Goal: Task Accomplishment & Management: Complete application form

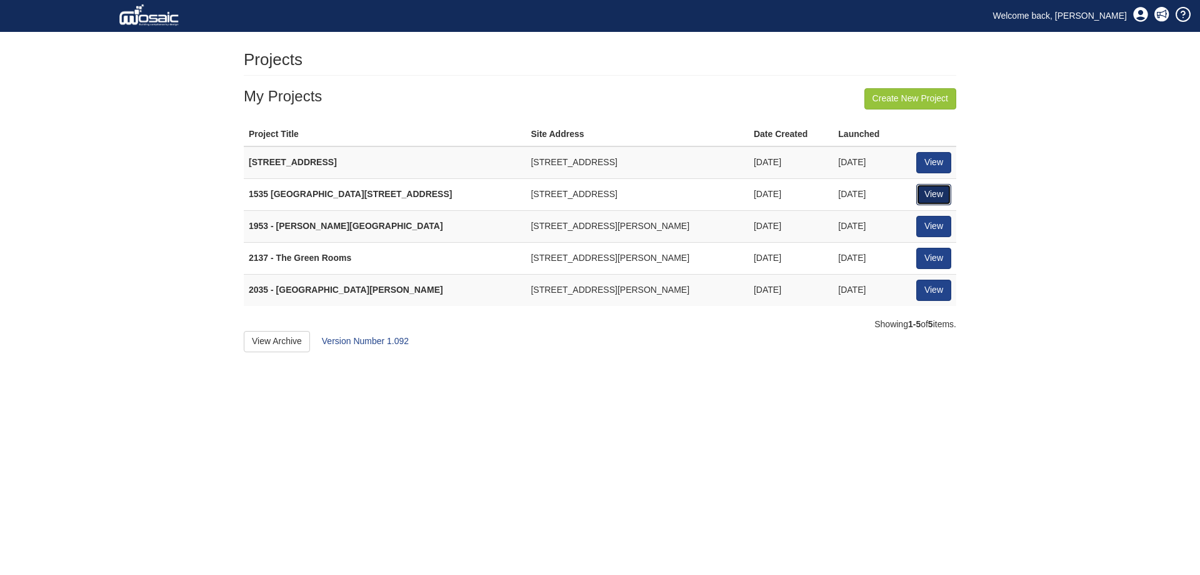
click at [944, 194] on link "View" at bounding box center [933, 194] width 35 height 21
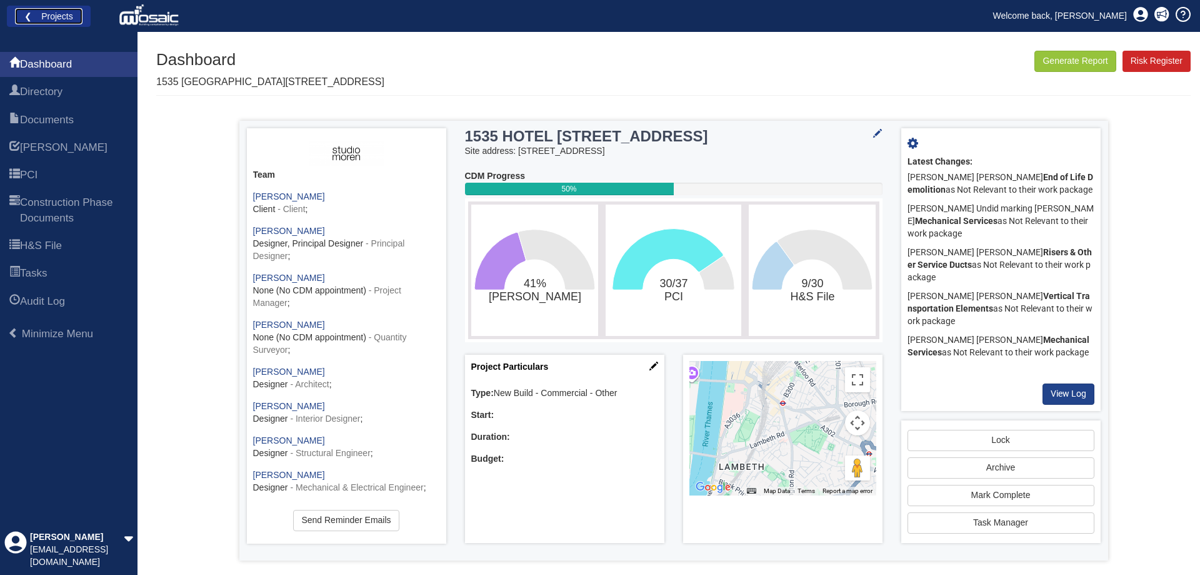
click at [29, 14] on link "❮ Projects" at bounding box center [49, 16] width 68 height 16
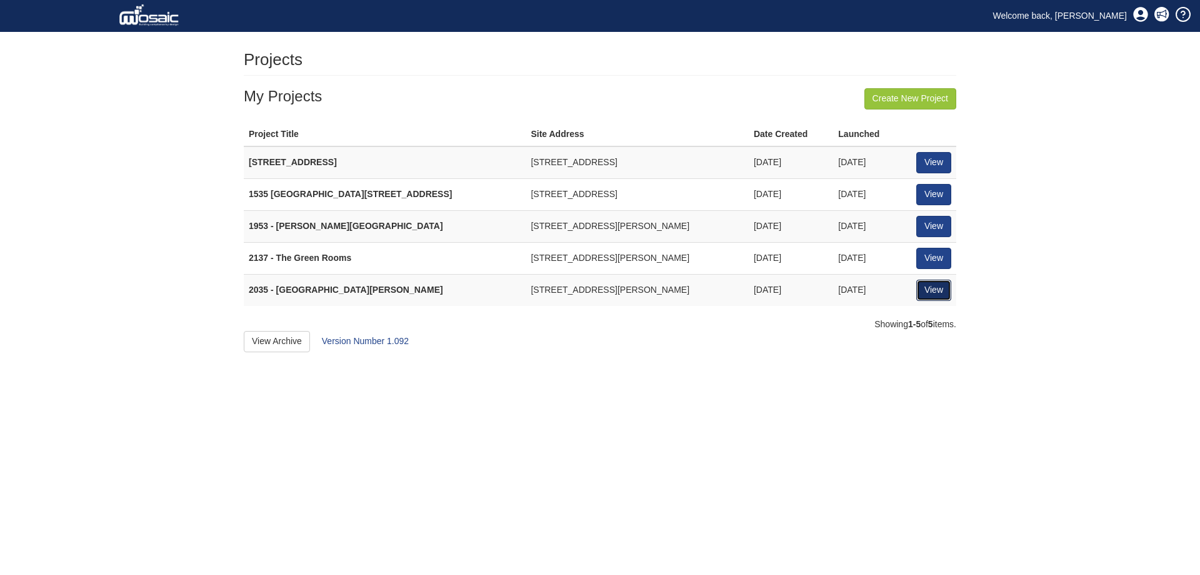
click at [925, 289] on link "View" at bounding box center [933, 289] width 35 height 21
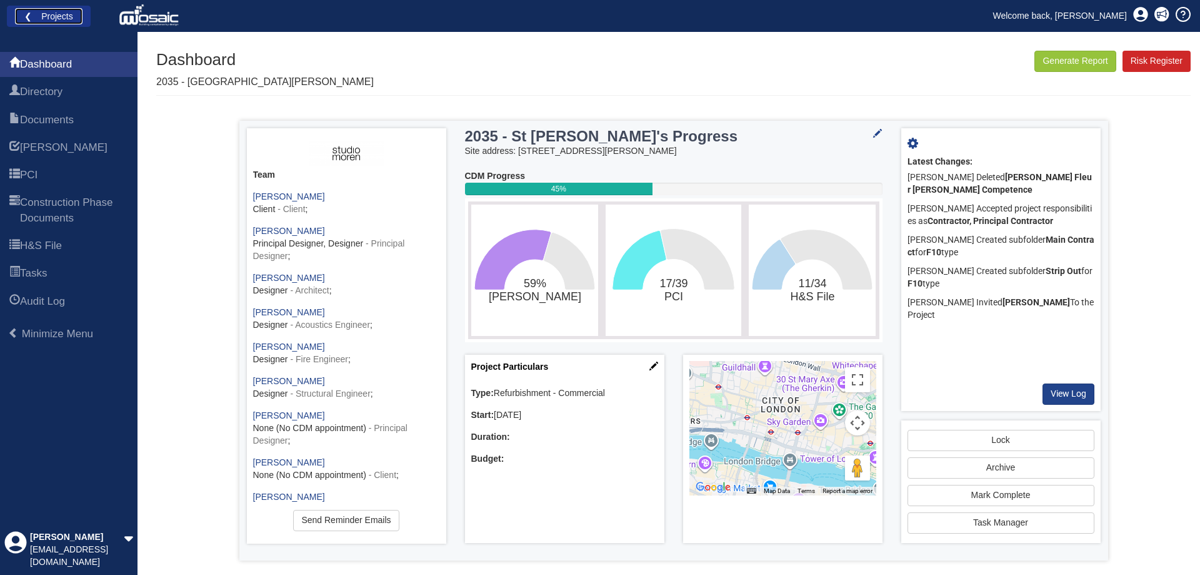
click at [62, 14] on link "❮ Projects" at bounding box center [49, 16] width 68 height 16
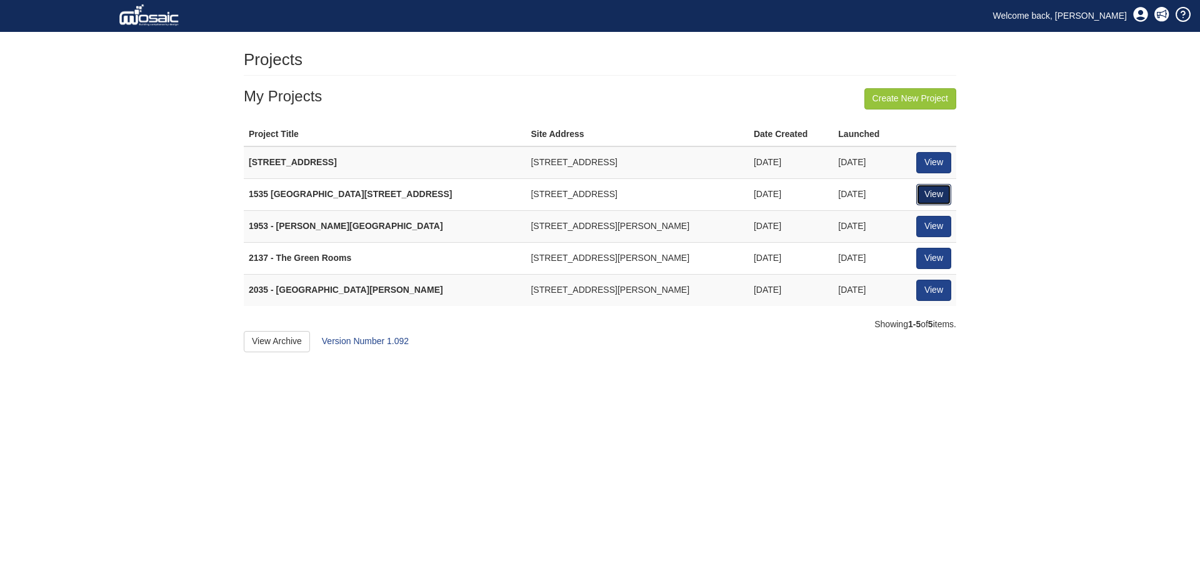
click at [931, 193] on link "View" at bounding box center [933, 194] width 35 height 21
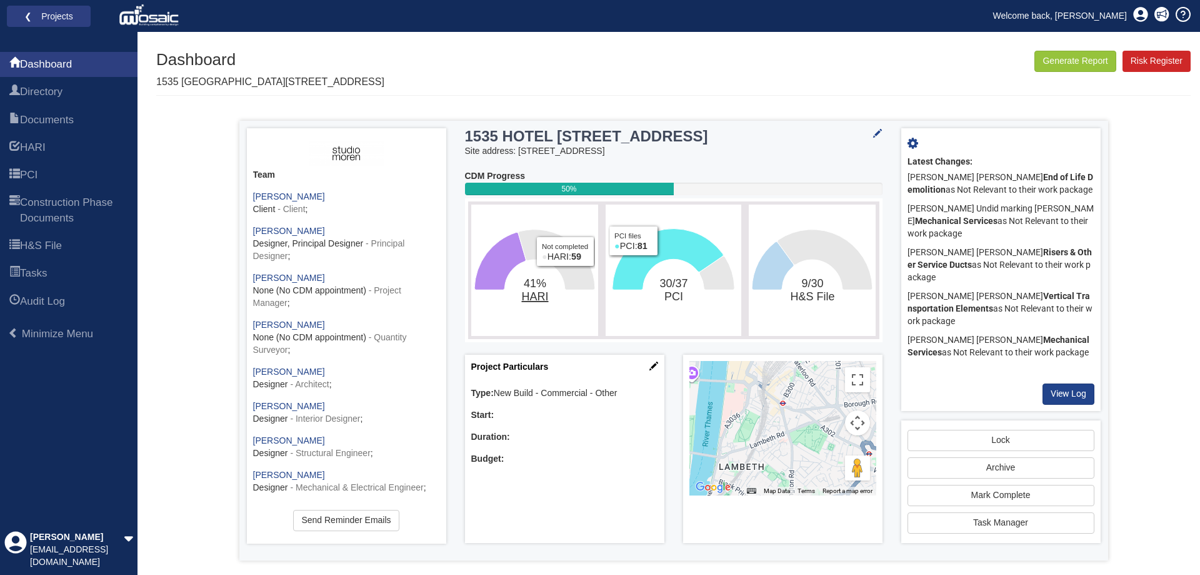
click at [528, 298] on tspan "HARI" at bounding box center [534, 296] width 27 height 13
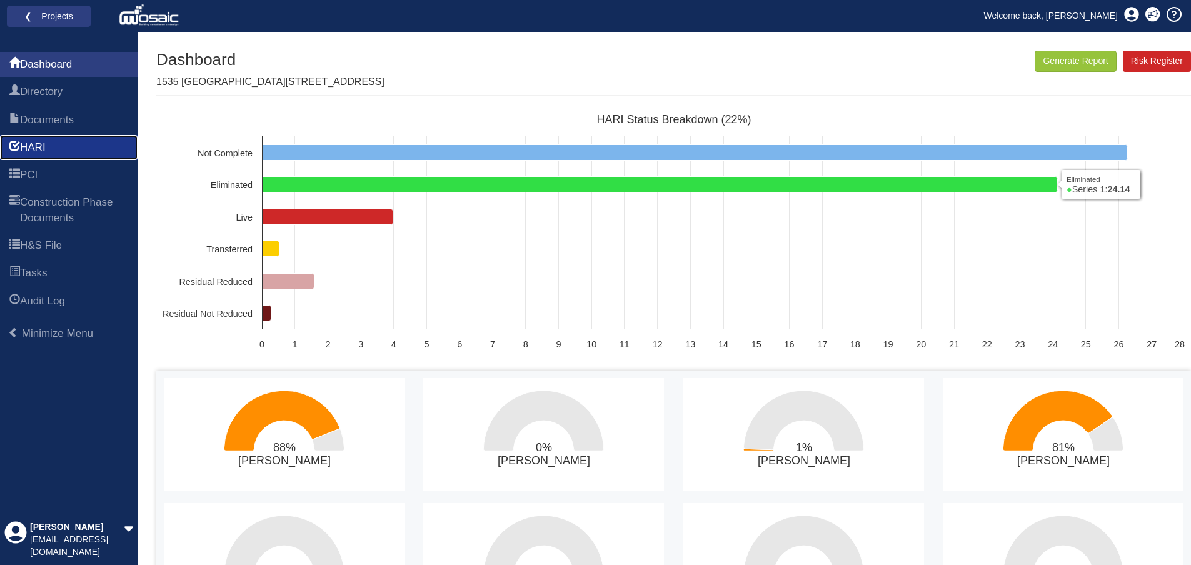
click at [53, 144] on link "HARI" at bounding box center [69, 147] width 138 height 25
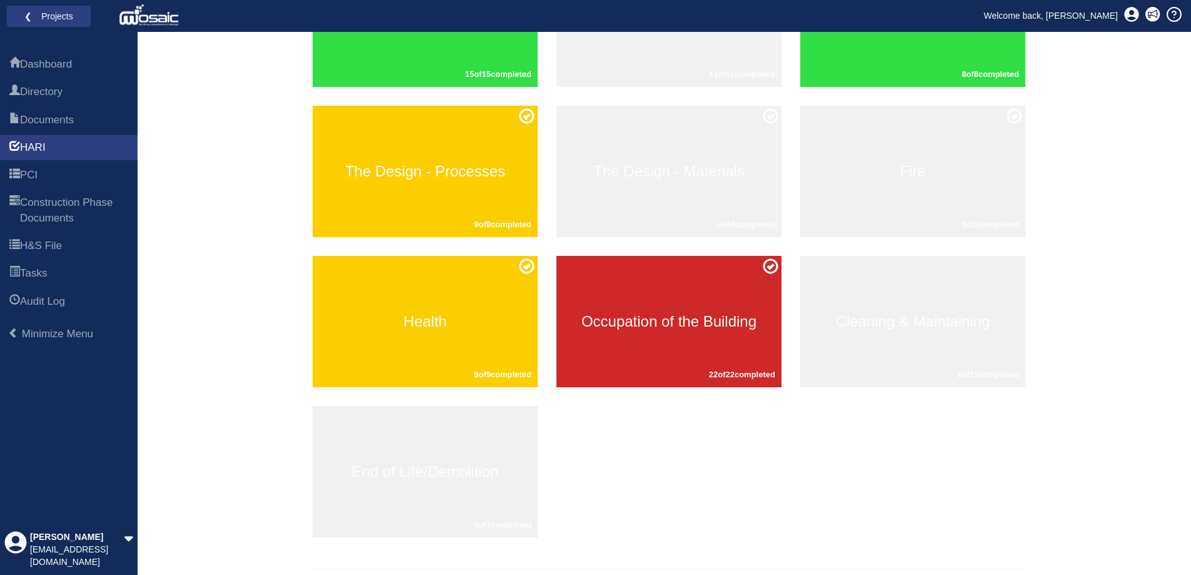
scroll to position [258, 0]
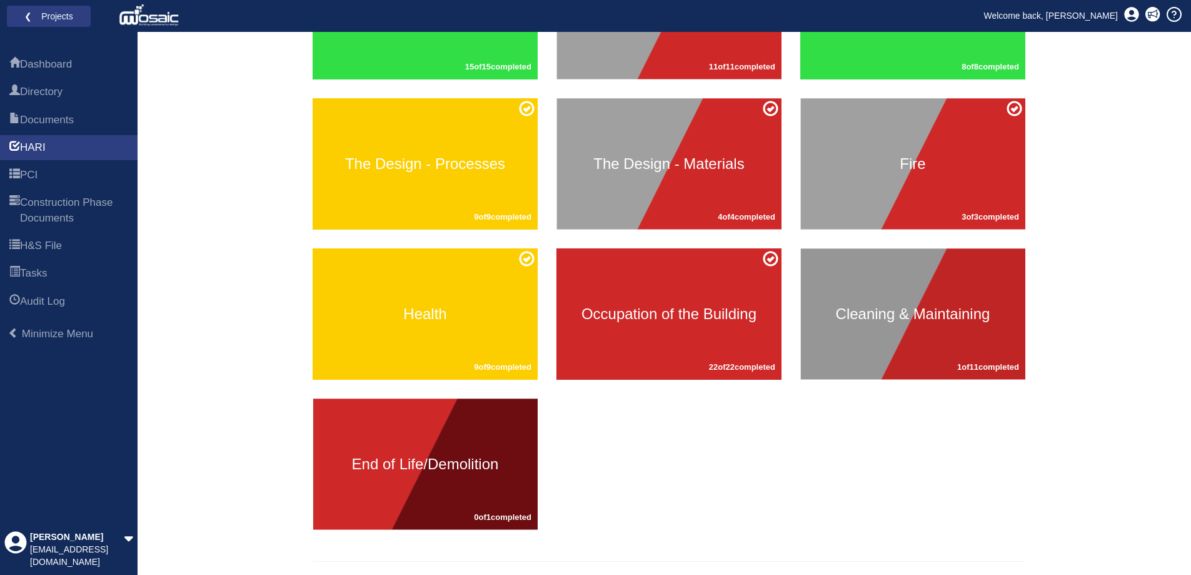
click at [878, 336] on div "Cleaning & Maintaining 1 of 11 completed" at bounding box center [912, 313] width 225 height 131
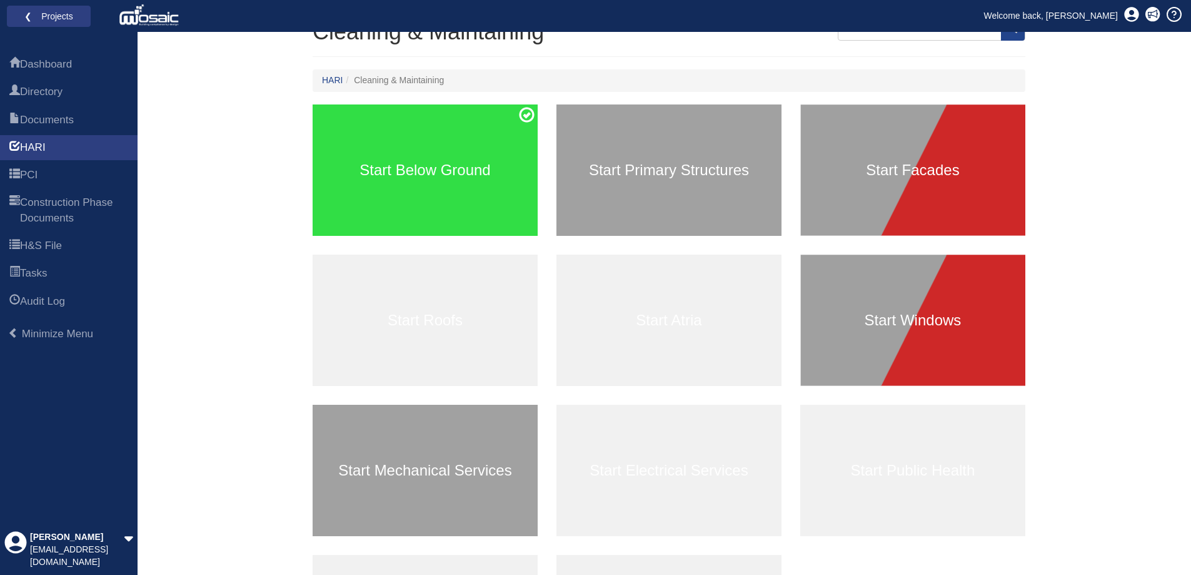
scroll to position [70, 0]
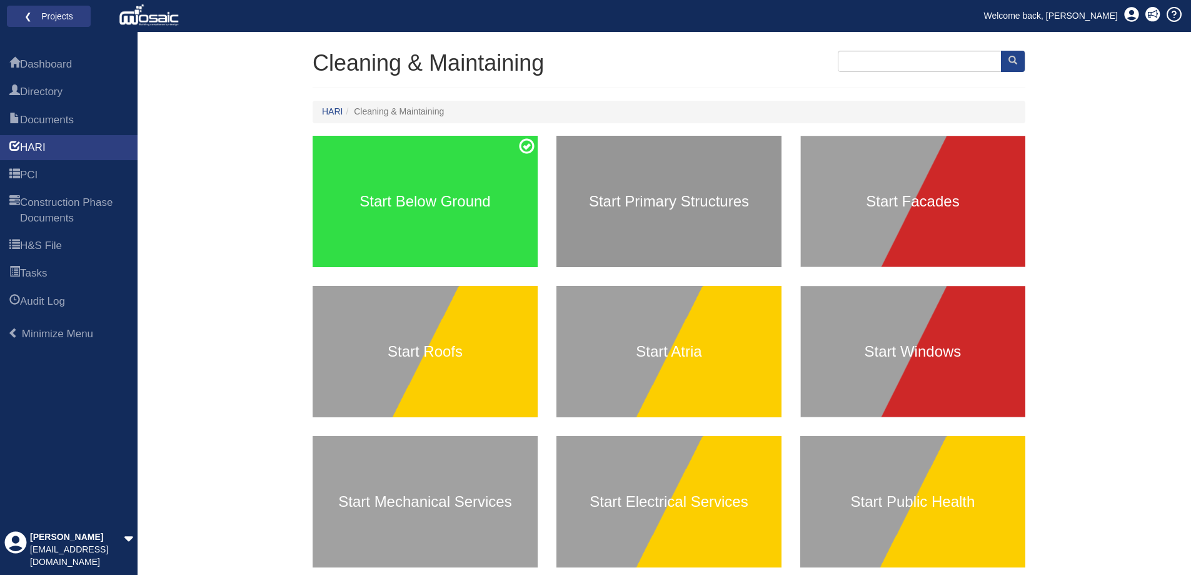
click at [723, 226] on div "Start Primary Structures" at bounding box center [668, 201] width 225 height 131
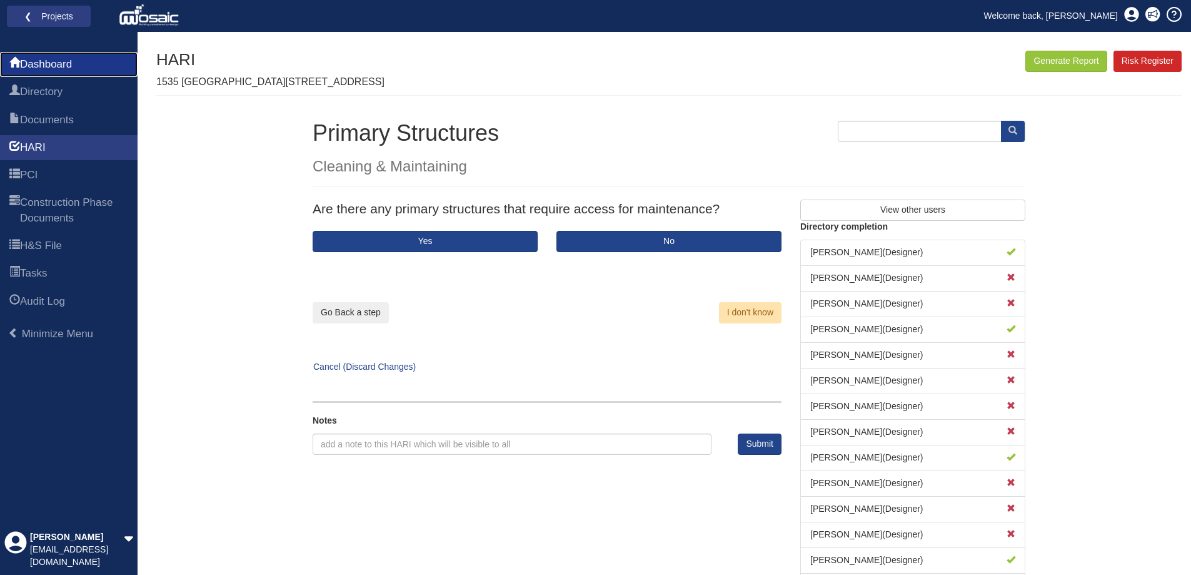
click at [72, 66] on span "Dashboard" at bounding box center [46, 64] width 52 height 15
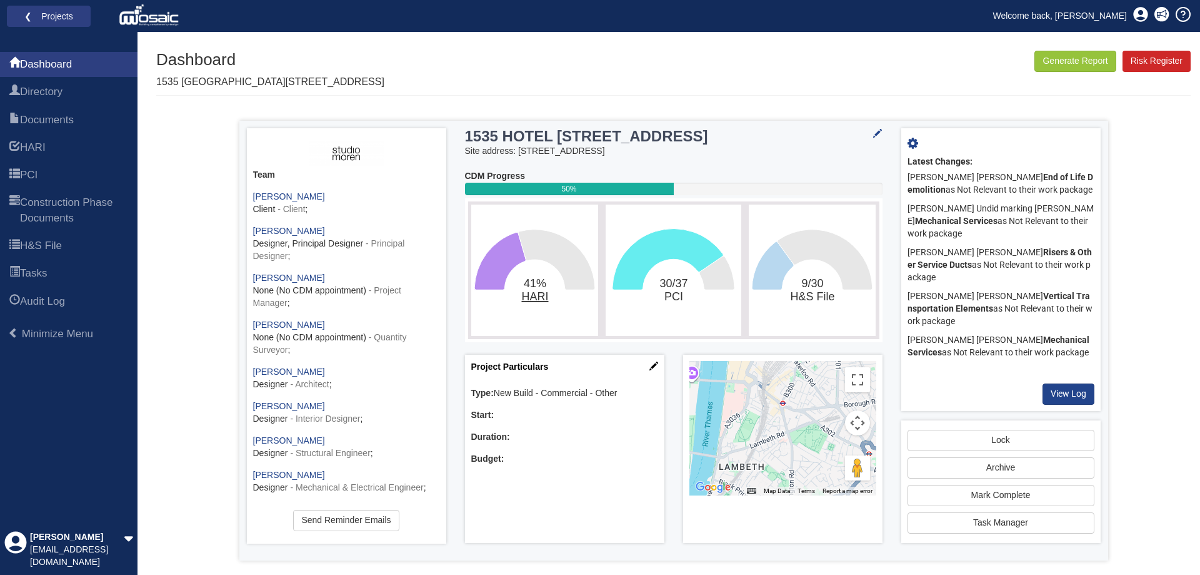
click at [537, 297] on tspan "HARI" at bounding box center [534, 296] width 27 height 13
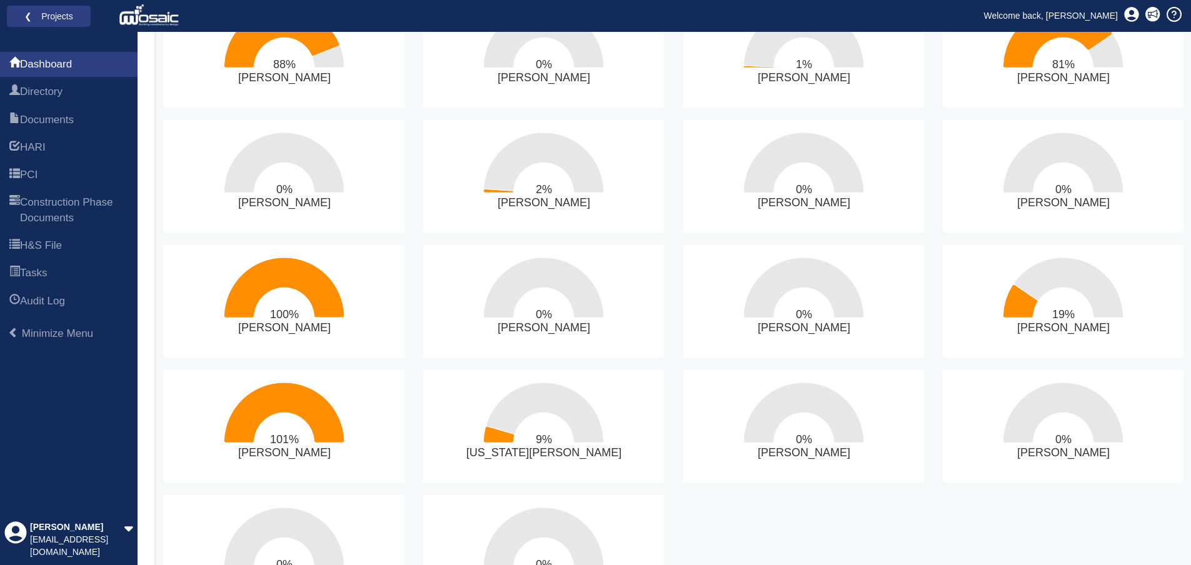
scroll to position [446, 0]
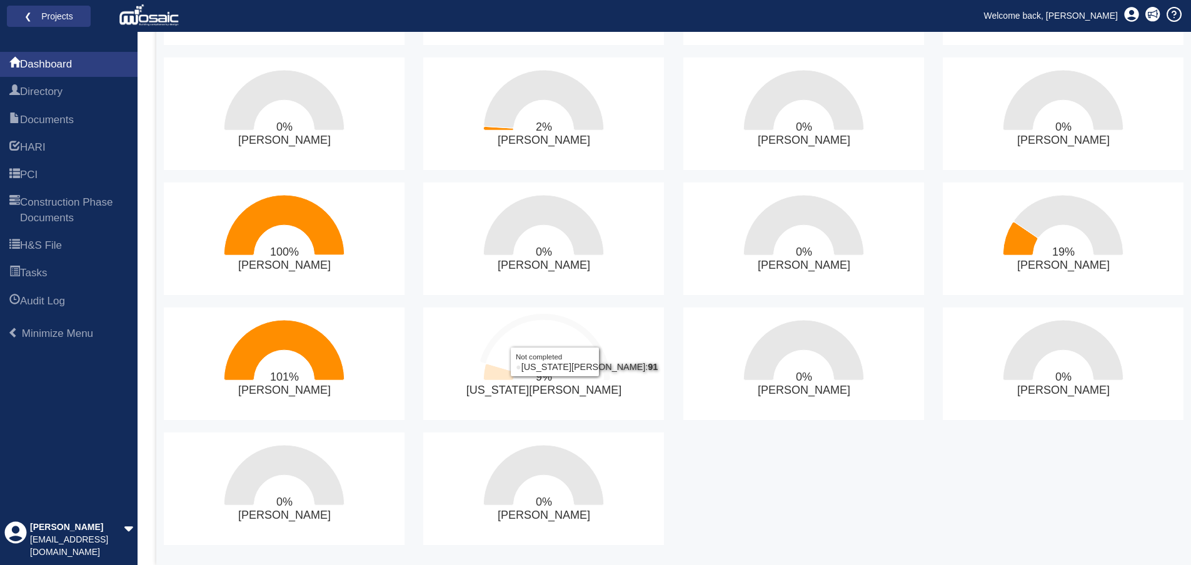
click at [555, 338] on icon "9%​Georgia Kirby" at bounding box center [545, 350] width 118 height 60
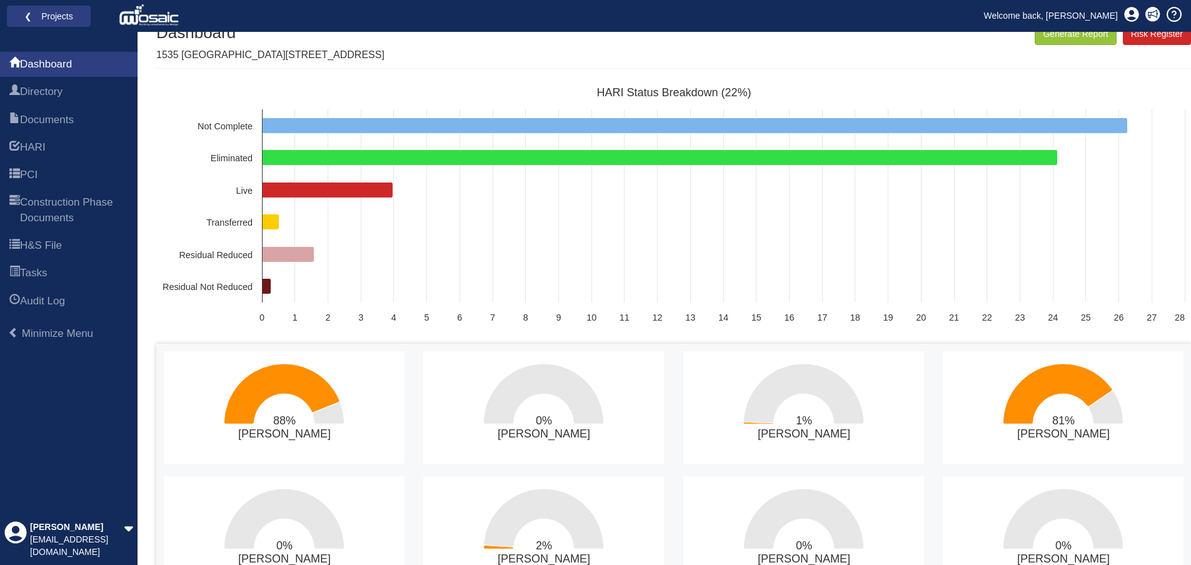
scroll to position [0, 0]
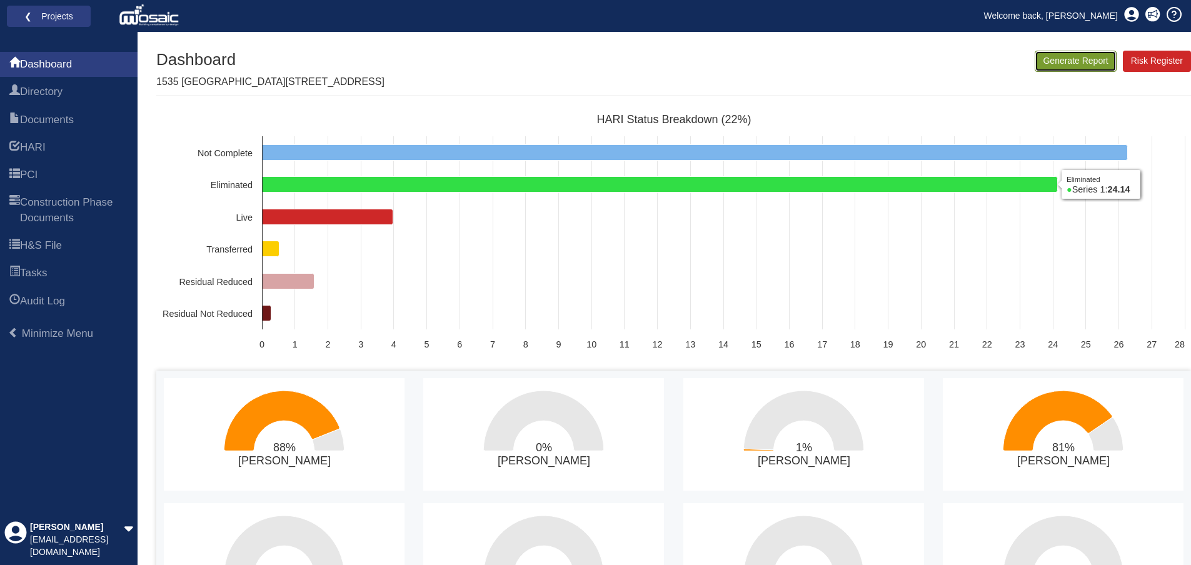
click at [1081, 60] on button "Generate Report" at bounding box center [1075, 61] width 81 height 21
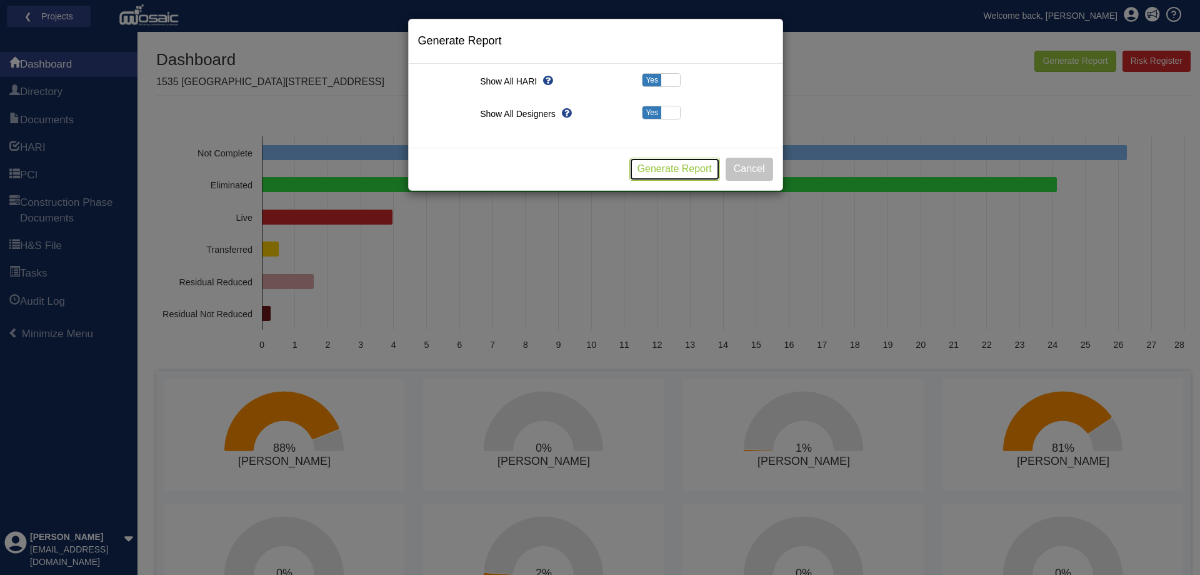
click at [642, 168] on button "Generate Report" at bounding box center [675, 169] width 91 height 23
click at [656, 111] on span "Yes" at bounding box center [652, 112] width 19 height 13
checkbox input "false"
click at [675, 167] on button "Generate Report" at bounding box center [675, 169] width 91 height 23
click at [931, 103] on div "Generate Report Show All HARI Select "Yes" for All Eliminated included or "No" …" at bounding box center [600, 287] width 1200 height 575
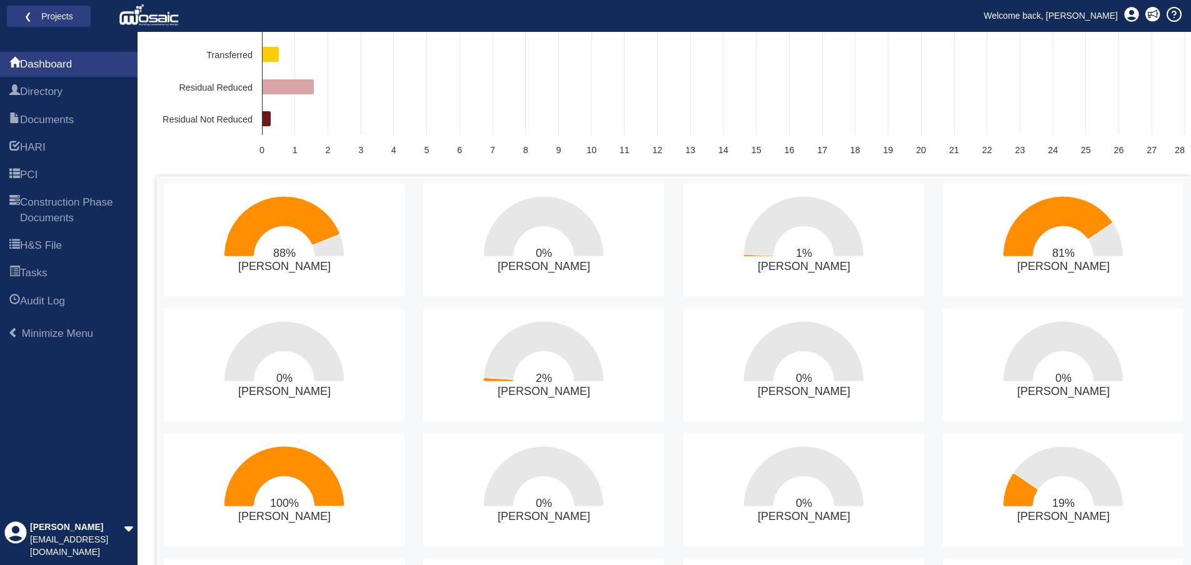
scroll to position [196, 0]
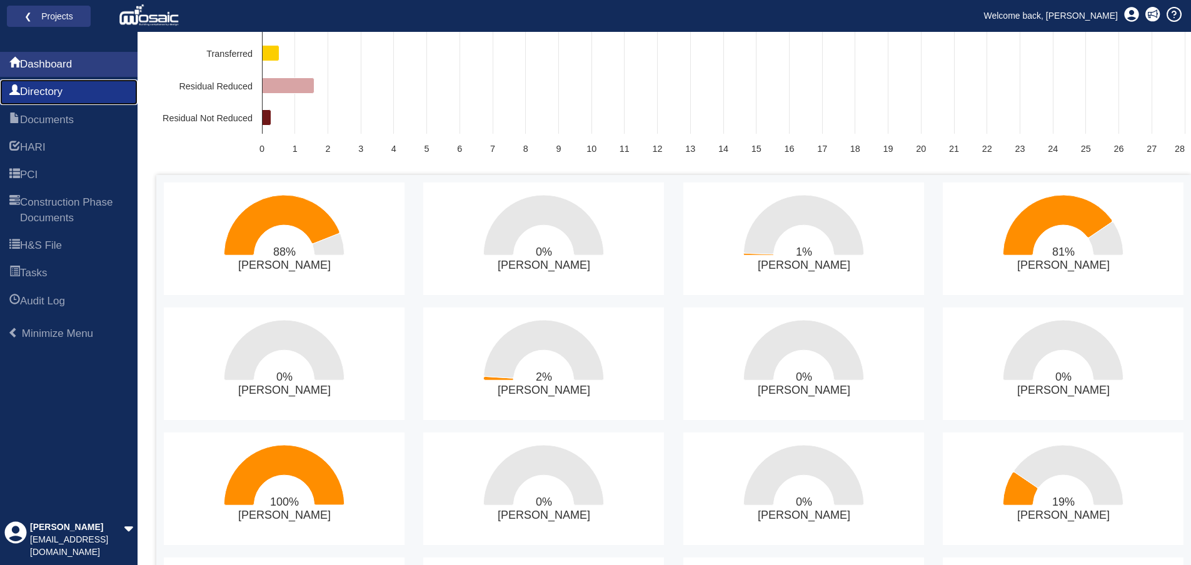
click at [52, 86] on span "Directory" at bounding box center [41, 91] width 43 height 15
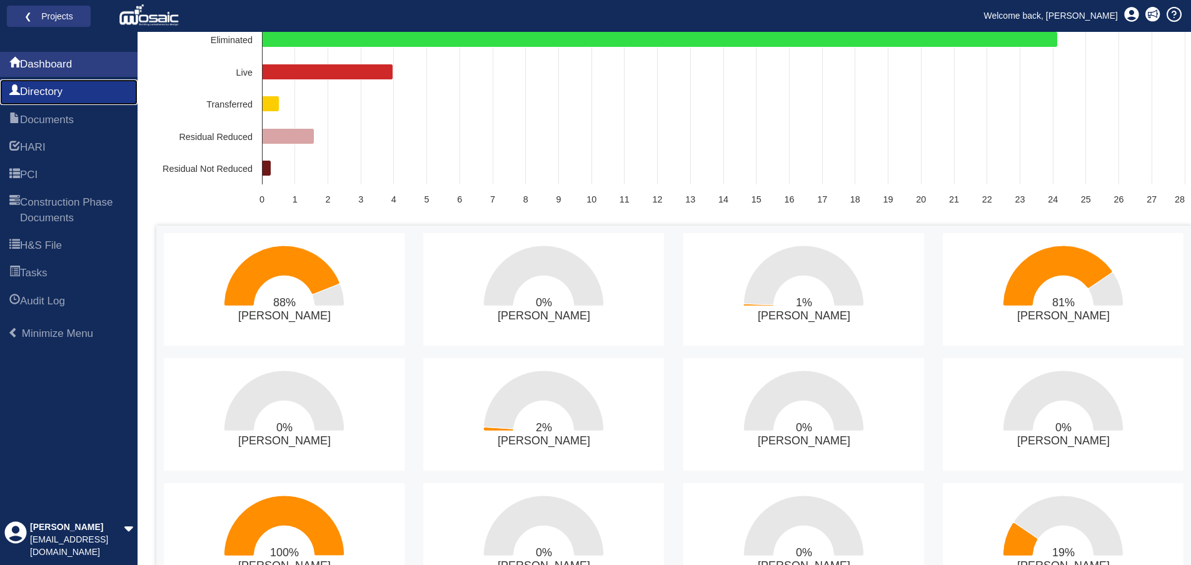
scroll to position [133, 0]
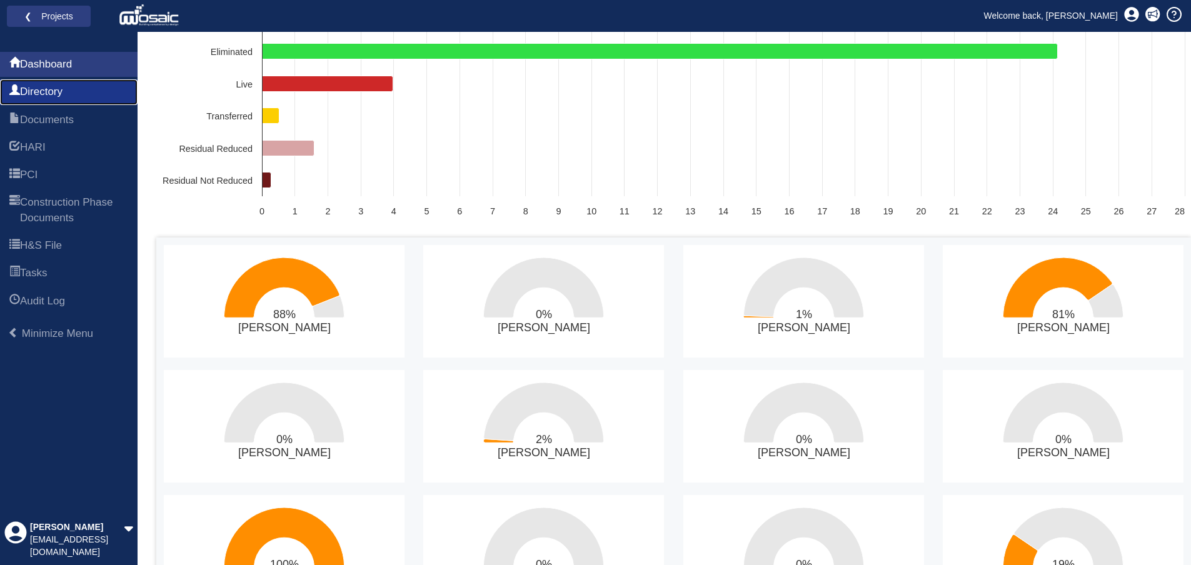
click at [61, 92] on span "Directory" at bounding box center [41, 91] width 43 height 15
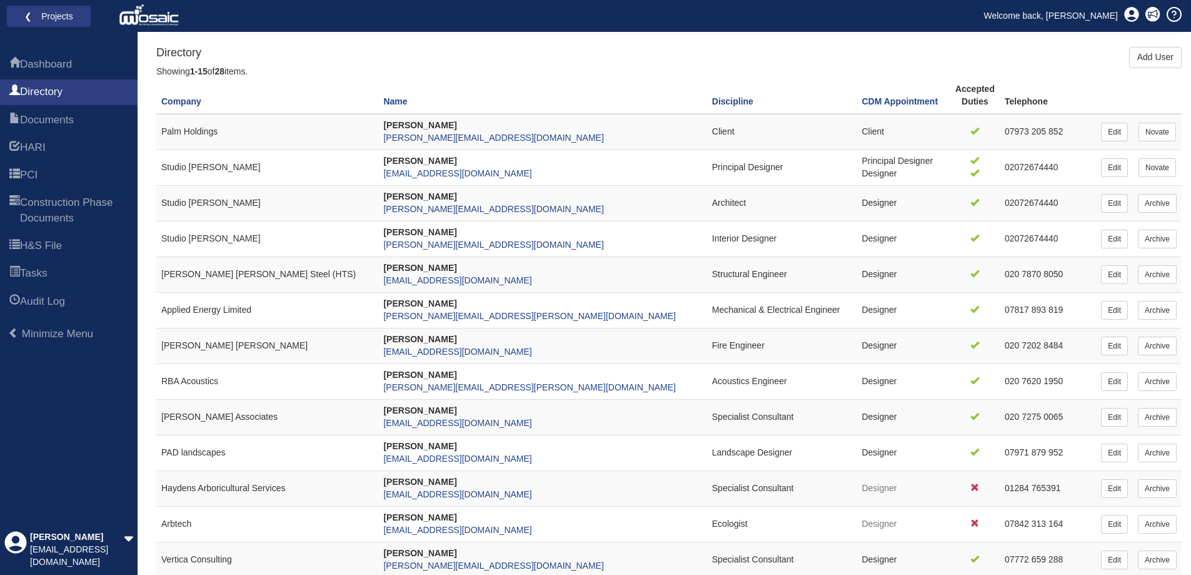
scroll to position [54, 0]
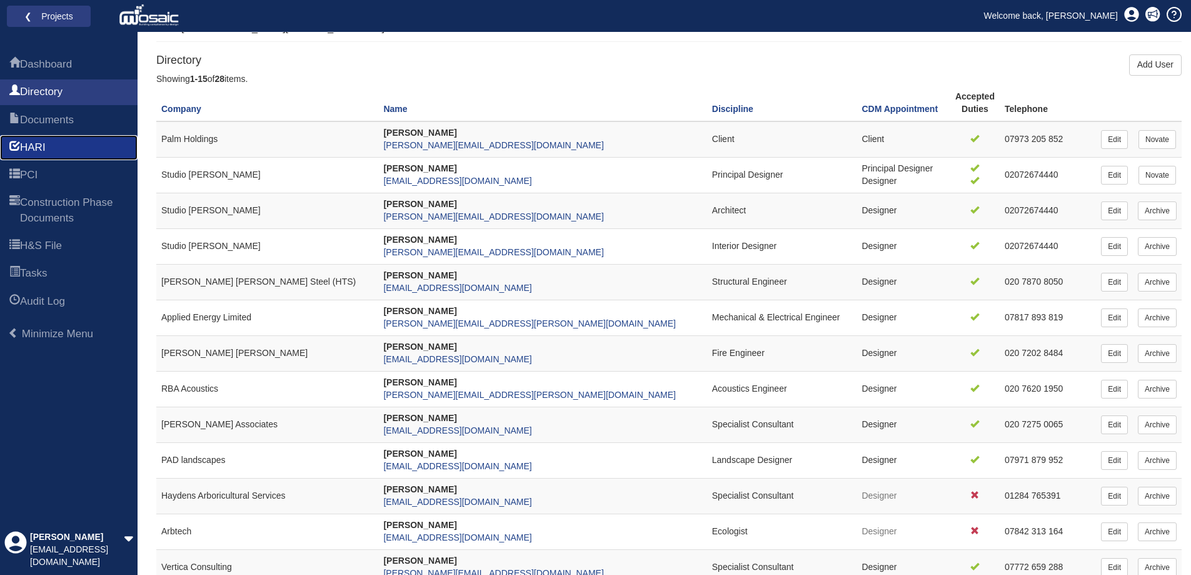
click at [43, 136] on link "HARI" at bounding box center [69, 147] width 138 height 25
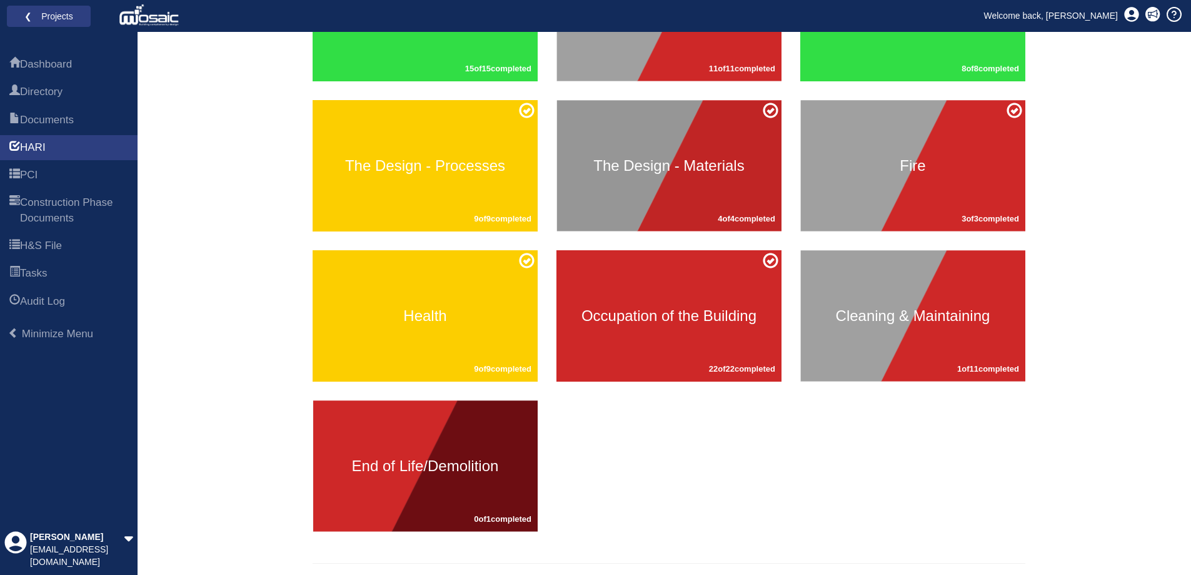
scroll to position [258, 0]
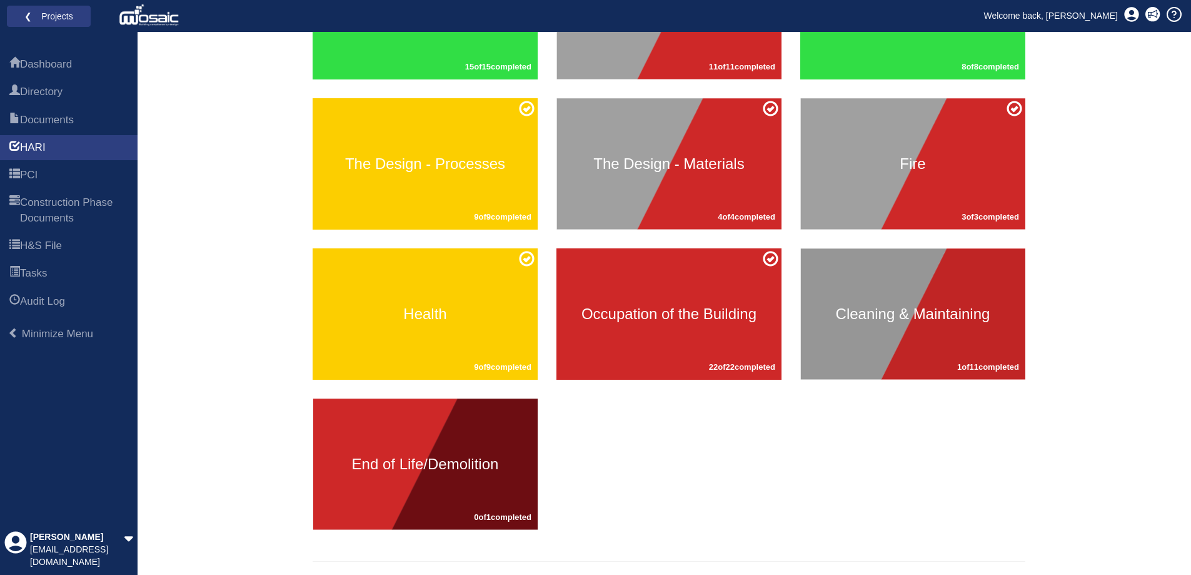
click at [853, 289] on div "Cleaning & Maintaining 1 of 11 completed" at bounding box center [912, 313] width 225 height 131
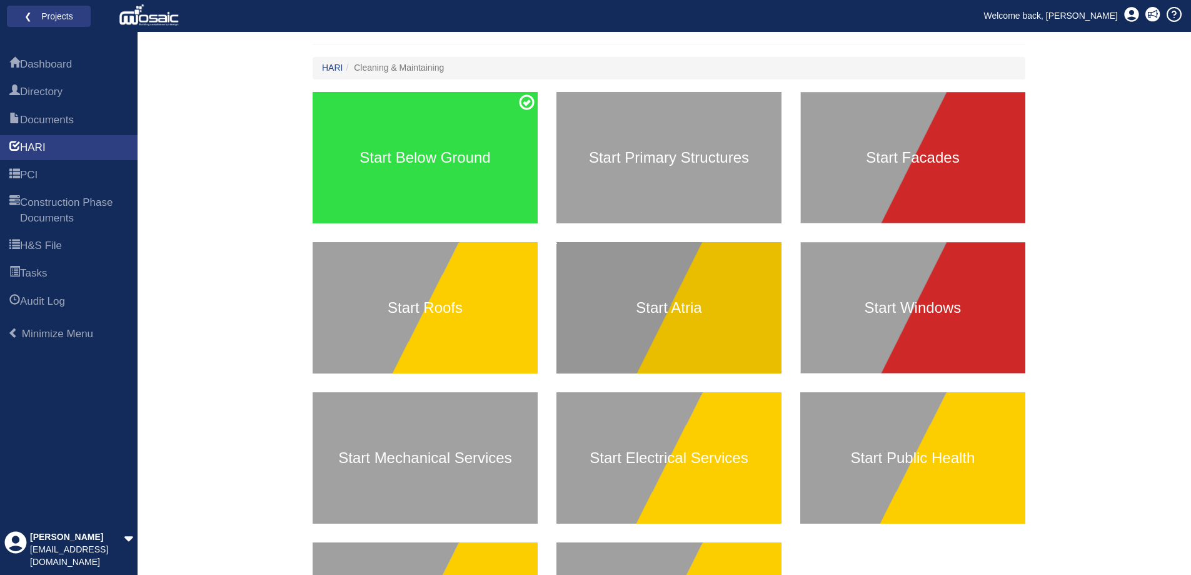
scroll to position [99, 0]
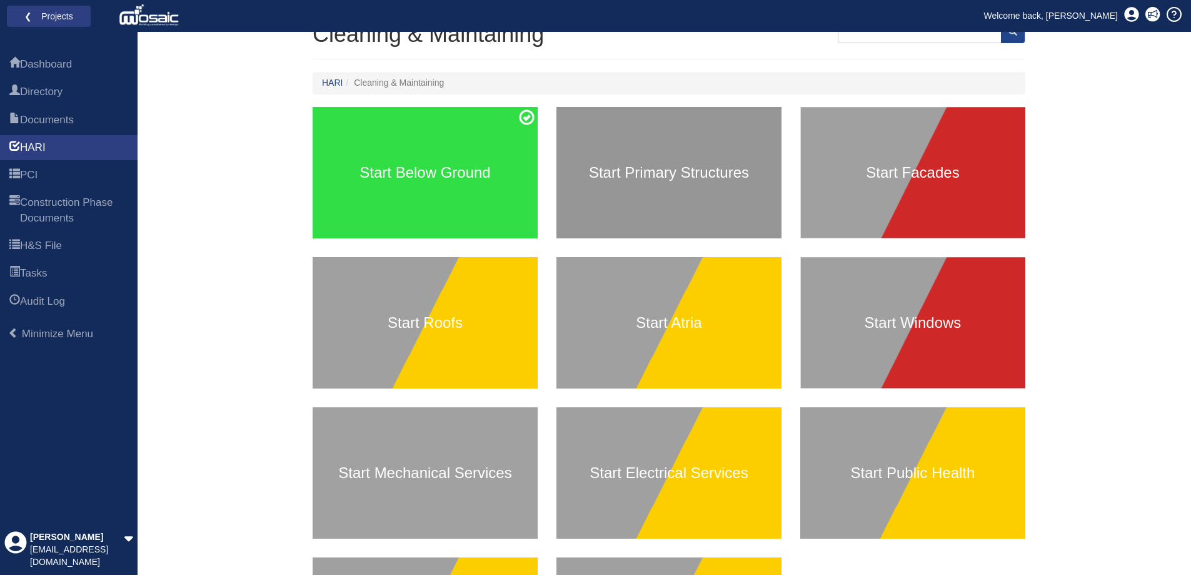
click at [674, 181] on h3 "Start Primary Structures" at bounding box center [668, 172] width 225 height 16
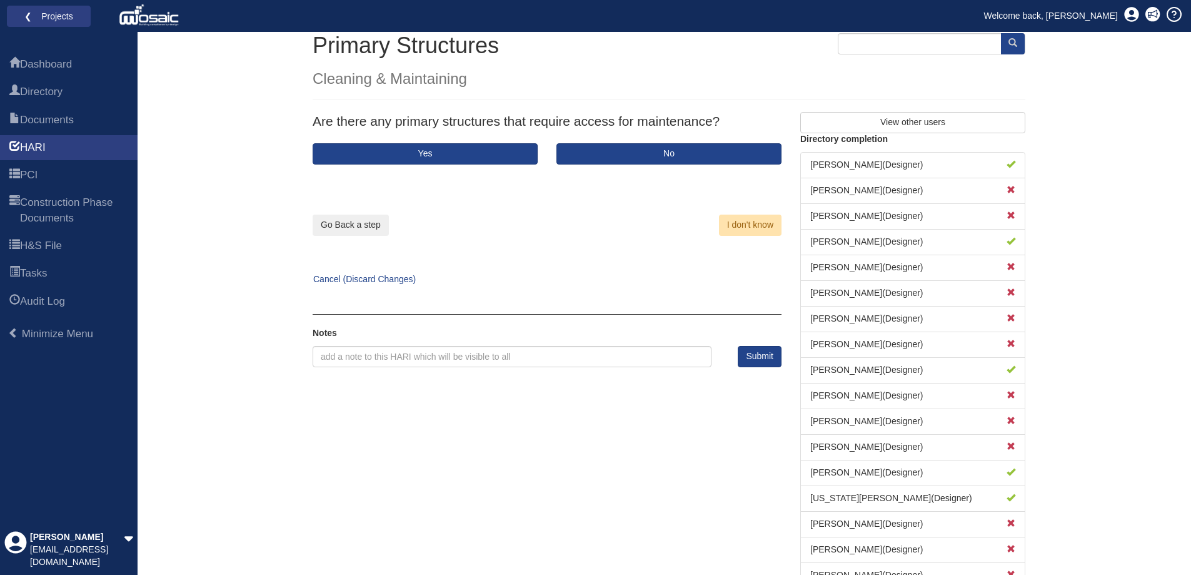
scroll to position [125, 0]
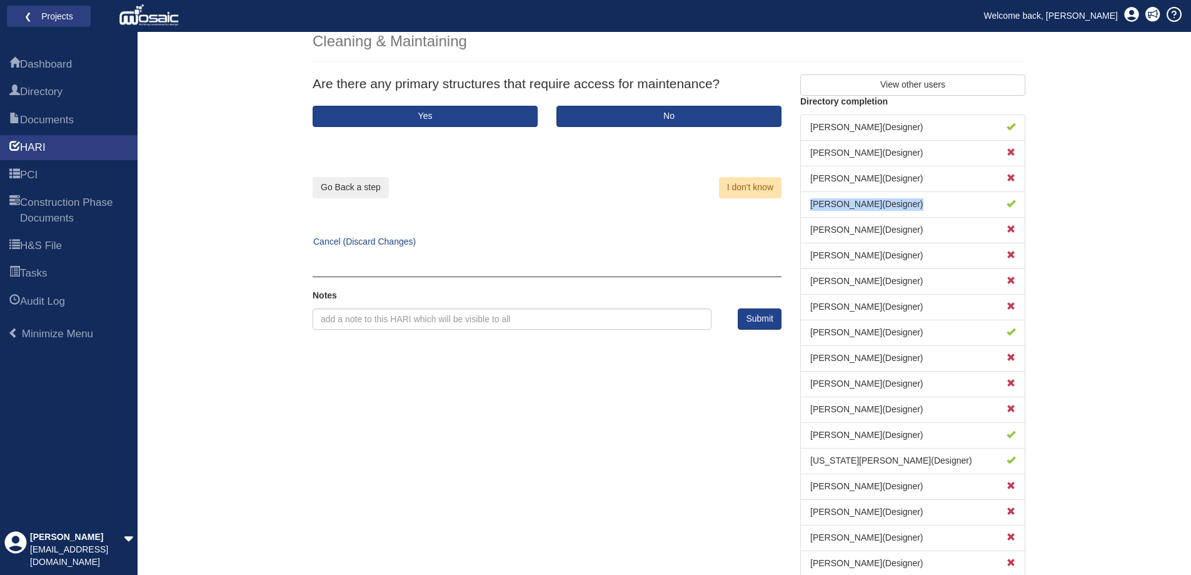
drag, startPoint x: 812, startPoint y: 203, endPoint x: 1027, endPoint y: 205, distance: 215.1
click at [1027, 205] on div "View other users Directory completion [PERSON_NAME] ( Designer ) [PERSON_NAME] …" at bounding box center [913, 331] width 244 height 514
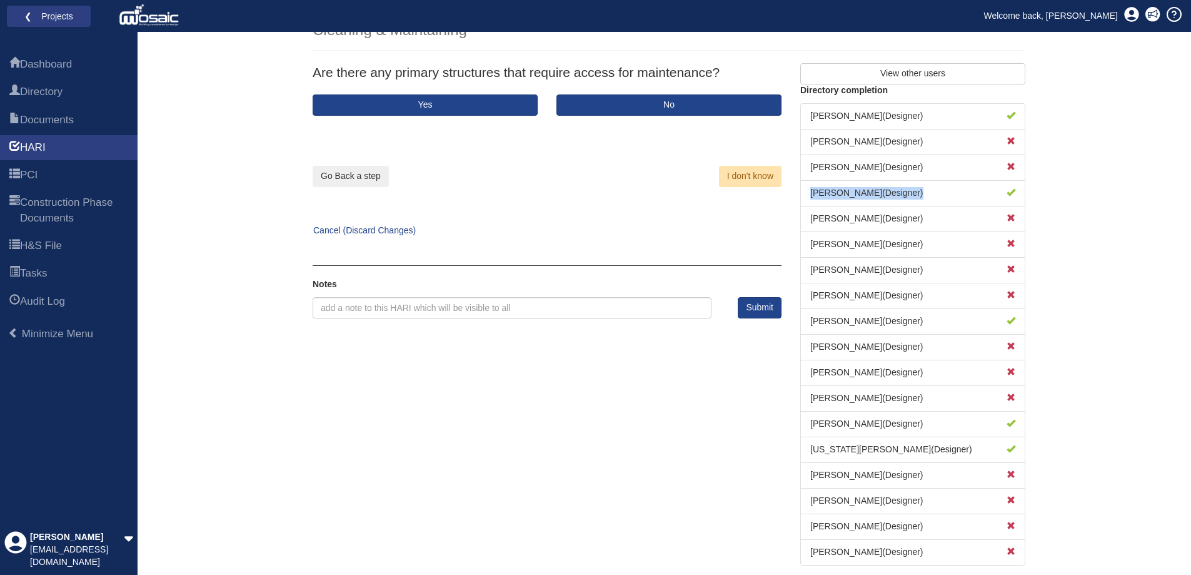
scroll to position [139, 0]
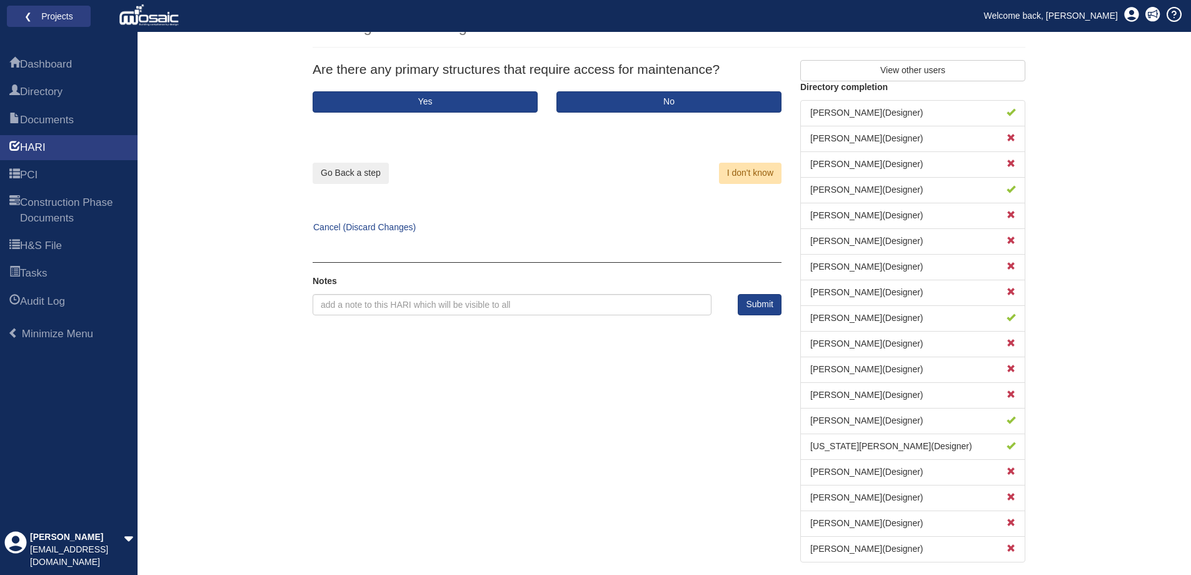
click at [734, 409] on div "Are there any primary structures that require access for maintenance? Yes No Go…" at bounding box center [668, 317] width 731 height 514
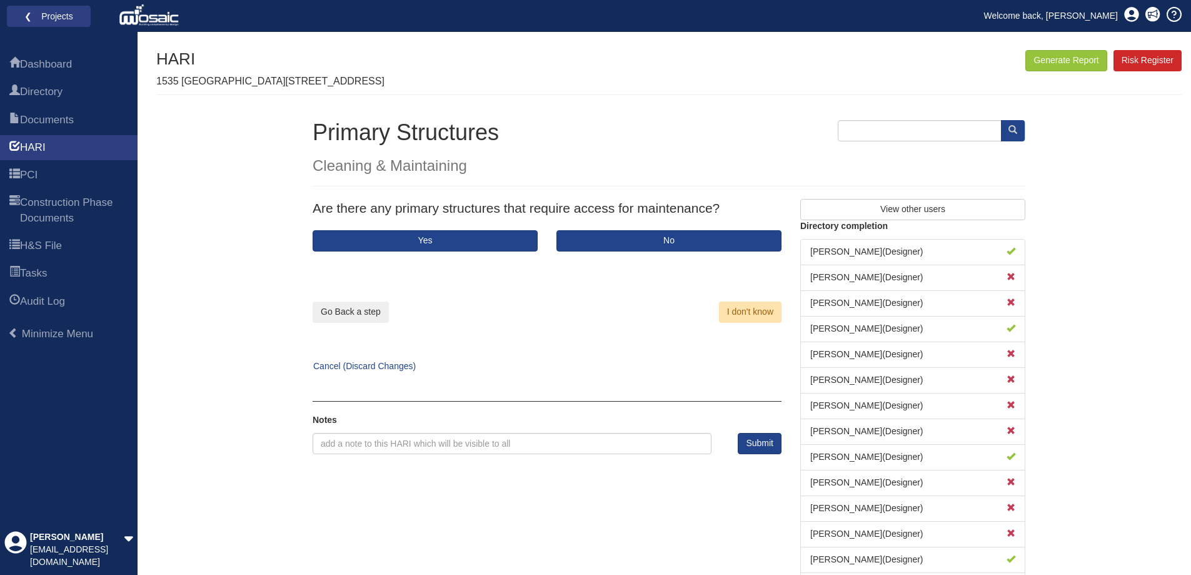
scroll to position [0, 0]
click at [746, 313] on button "I don't know" at bounding box center [750, 312] width 63 height 21
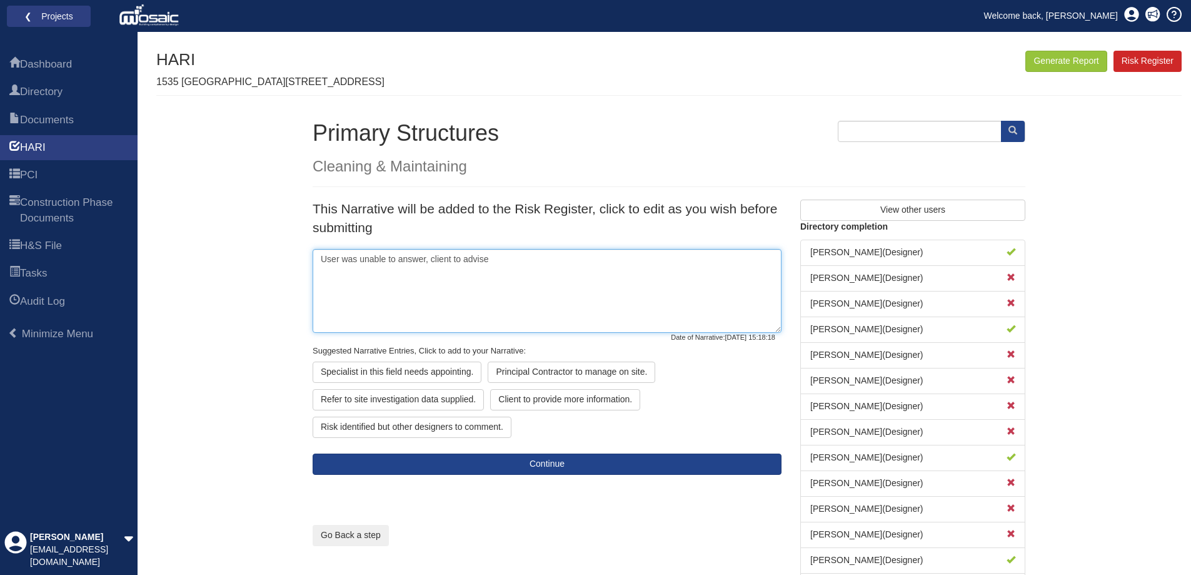
click at [526, 266] on textarea "User was unable to answer, client to advise" at bounding box center [547, 291] width 469 height 84
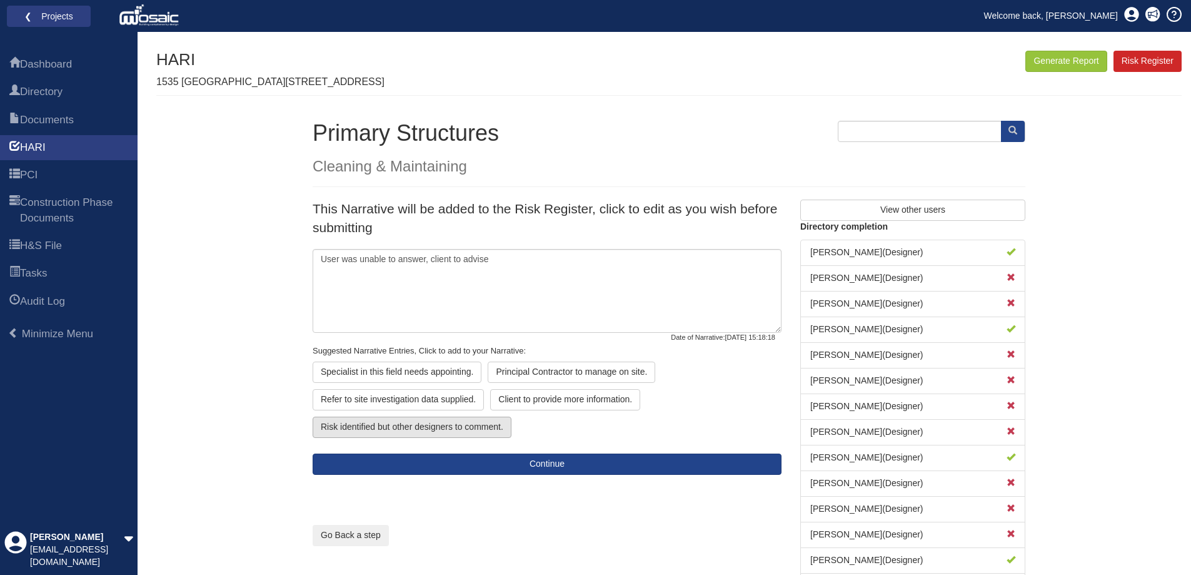
click at [449, 434] on div "Risk identified but other designers to comment." at bounding box center [412, 426] width 199 height 21
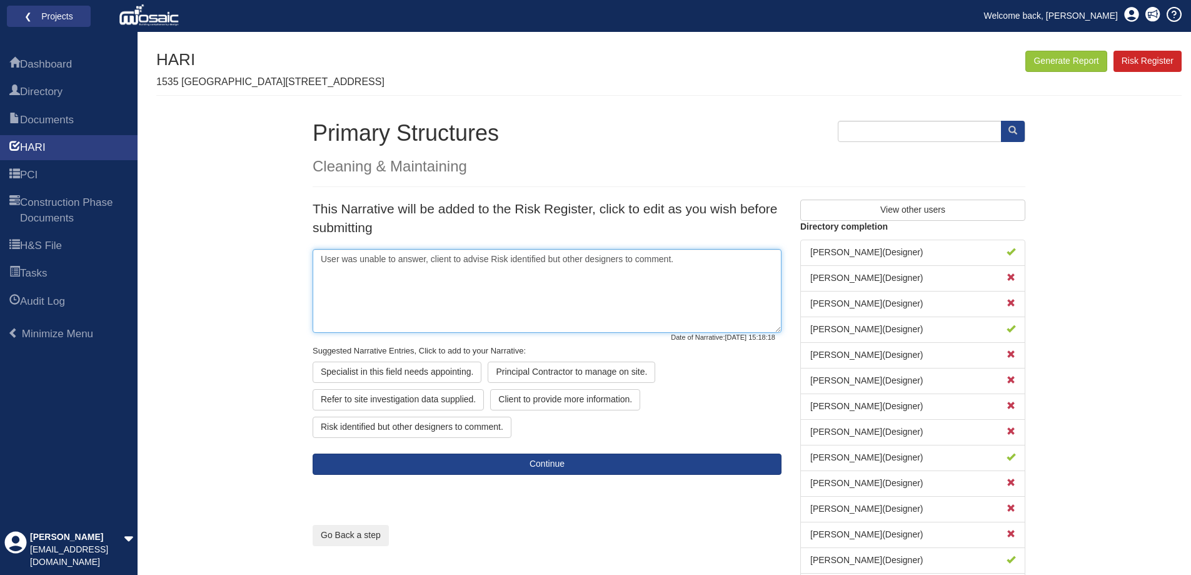
click at [469, 258] on textarea "User was unable to answer, client to advise Risk identified but other designers…" at bounding box center [547, 291] width 469 height 84
drag, startPoint x: 430, startPoint y: 259, endPoint x: 489, endPoint y: 259, distance: 58.8
click at [489, 259] on textarea "User was unable to answer, client to advise Risk identified but other designers…" at bounding box center [547, 291] width 469 height 84
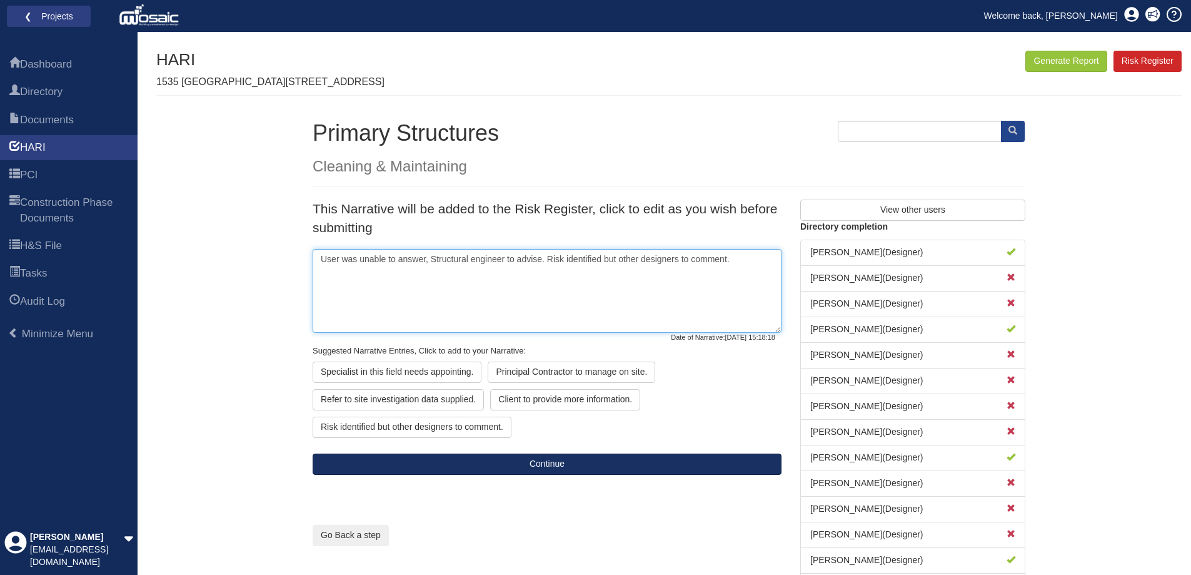
type textarea "User was unable to answer, Structural engineer to advise. Risk identified but o…"
click at [546, 464] on button "Continue" at bounding box center [547, 463] width 469 height 21
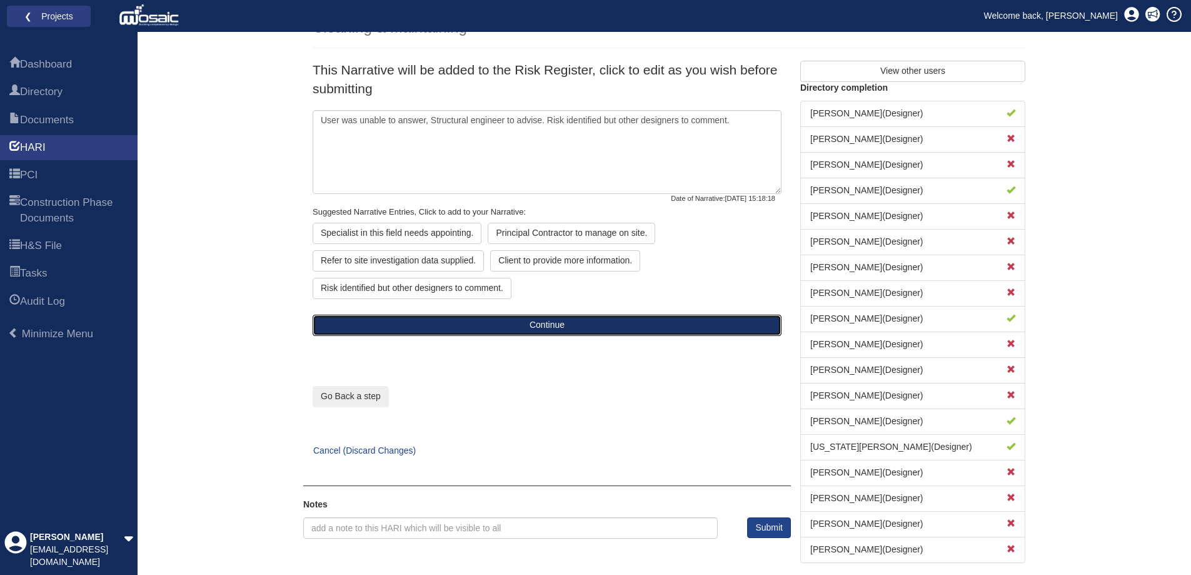
scroll to position [139, 0]
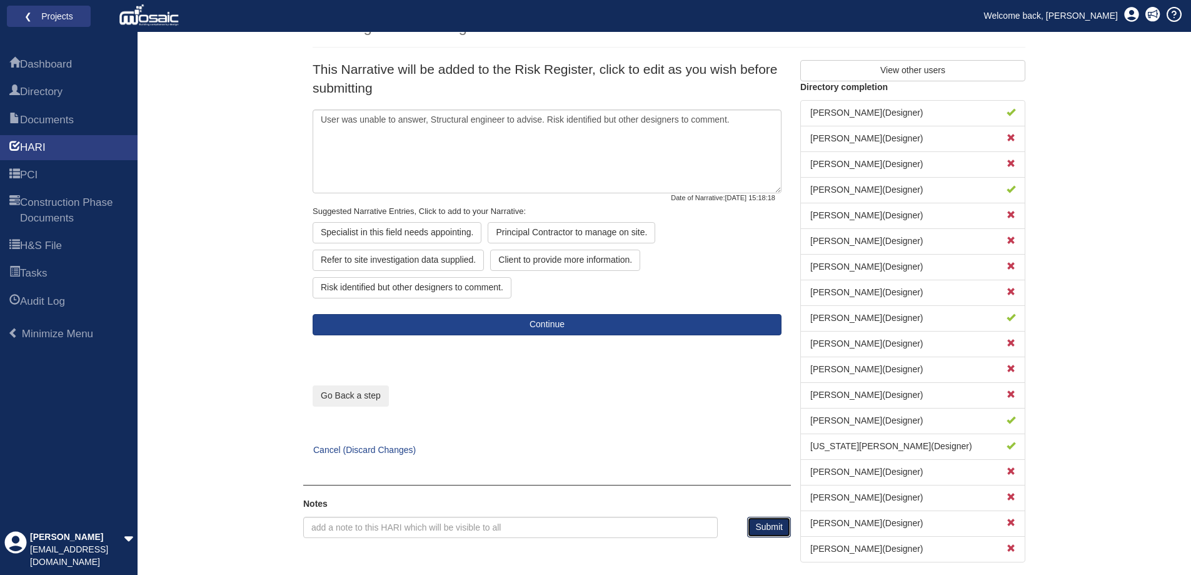
click at [761, 520] on button "Submit" at bounding box center [769, 526] width 44 height 21
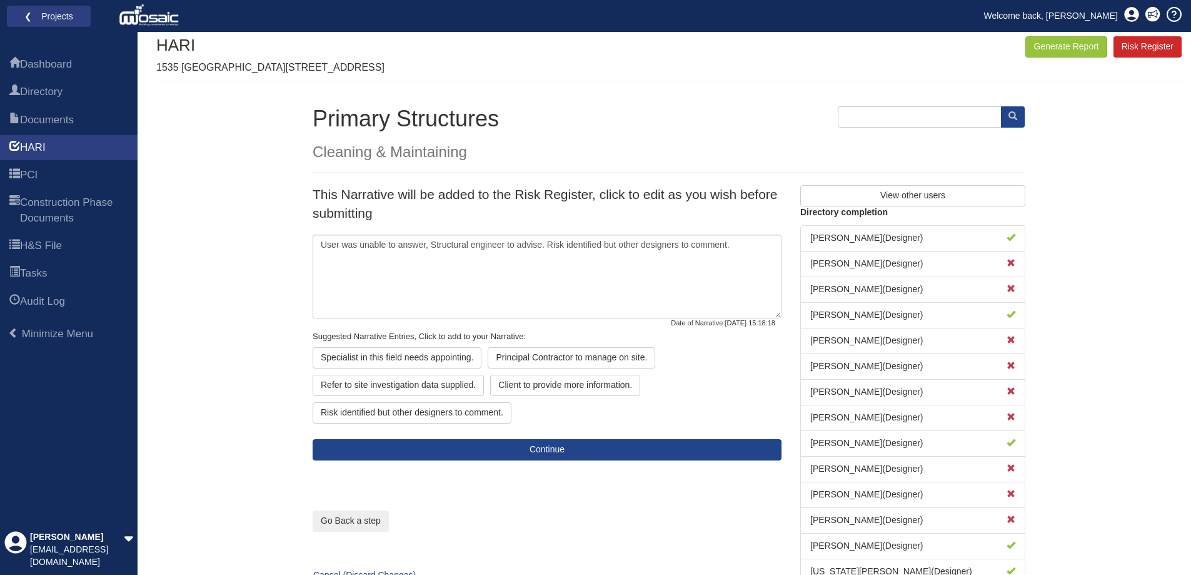
scroll to position [0, 0]
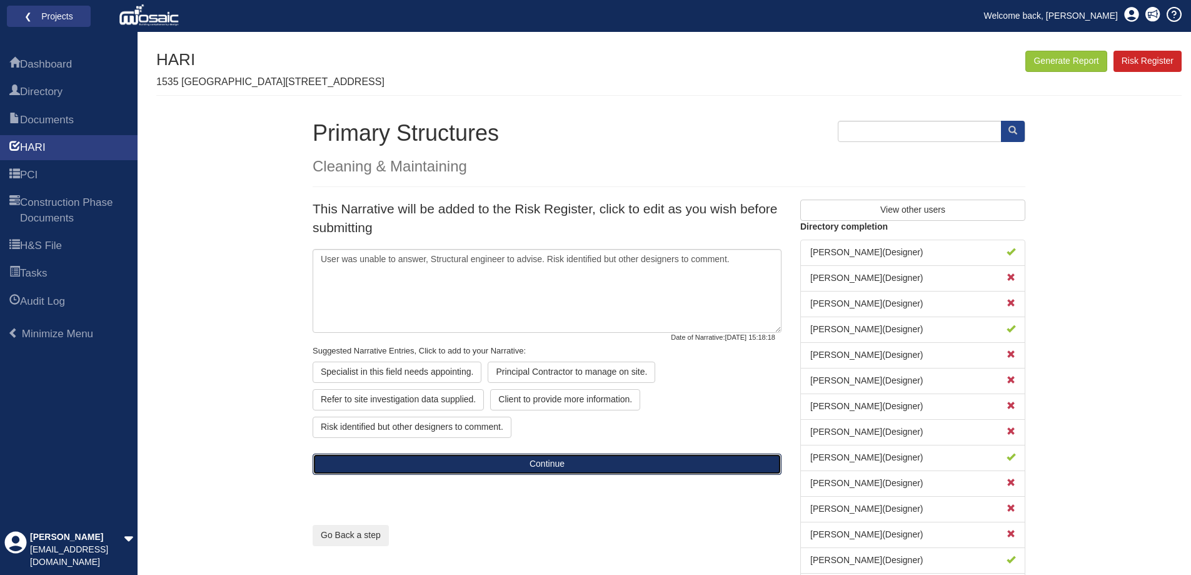
click at [536, 468] on button "Continue" at bounding box center [547, 463] width 469 height 21
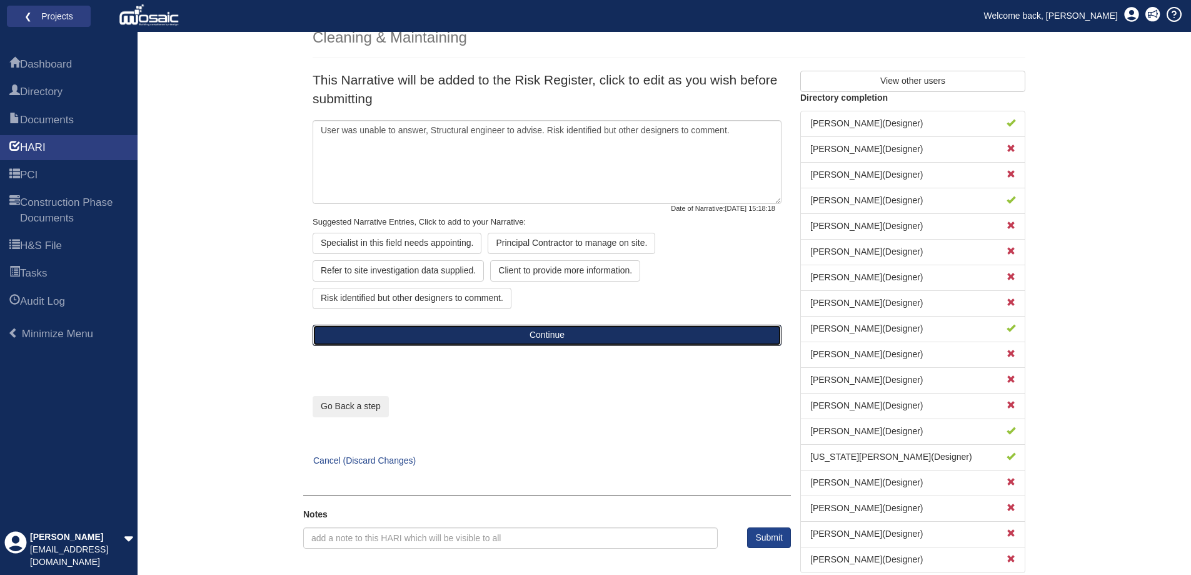
scroll to position [139, 0]
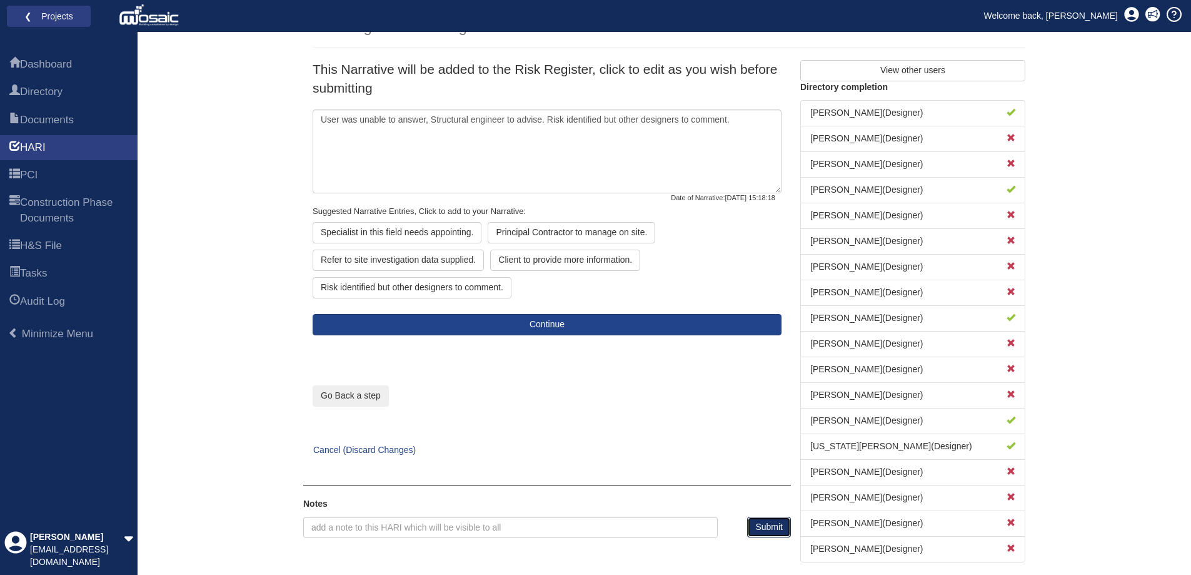
click at [761, 528] on button "Submit" at bounding box center [769, 526] width 44 height 21
click at [549, 308] on form "This Narrative will be added to the Risk Register, click to edit as you wish be…" at bounding box center [547, 197] width 469 height 274
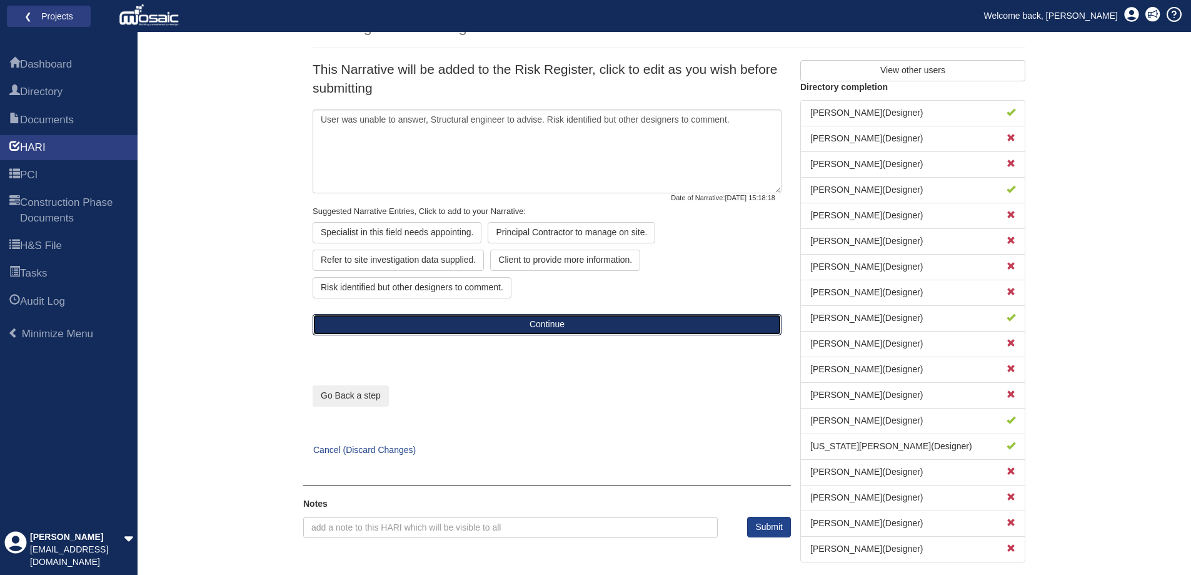
click at [538, 324] on button "Continue" at bounding box center [547, 324] width 469 height 21
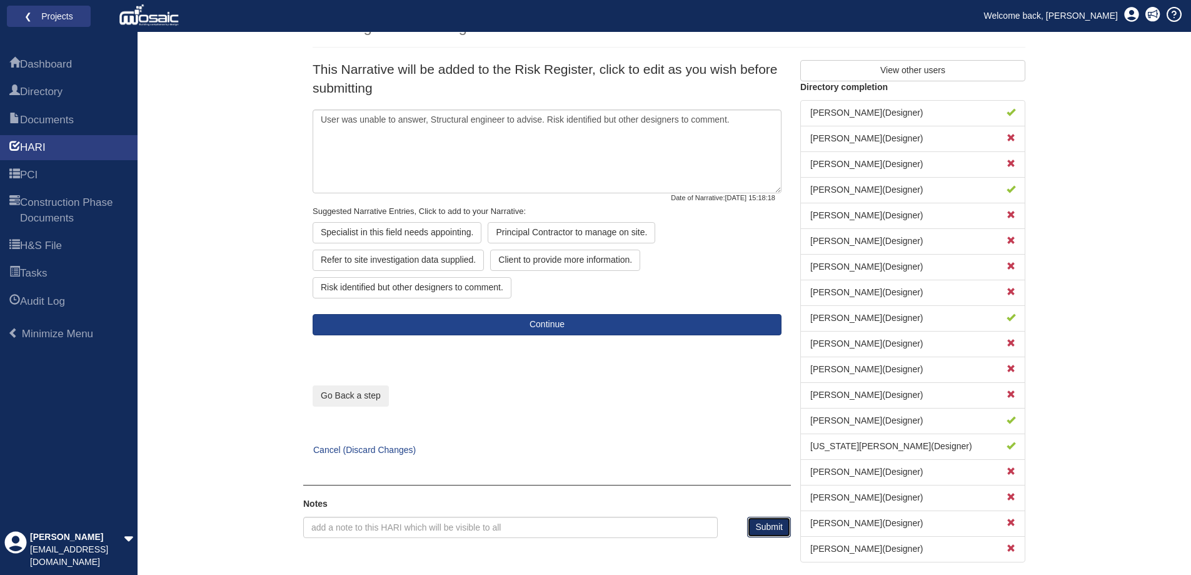
click at [778, 522] on button "Submit" at bounding box center [769, 526] width 44 height 21
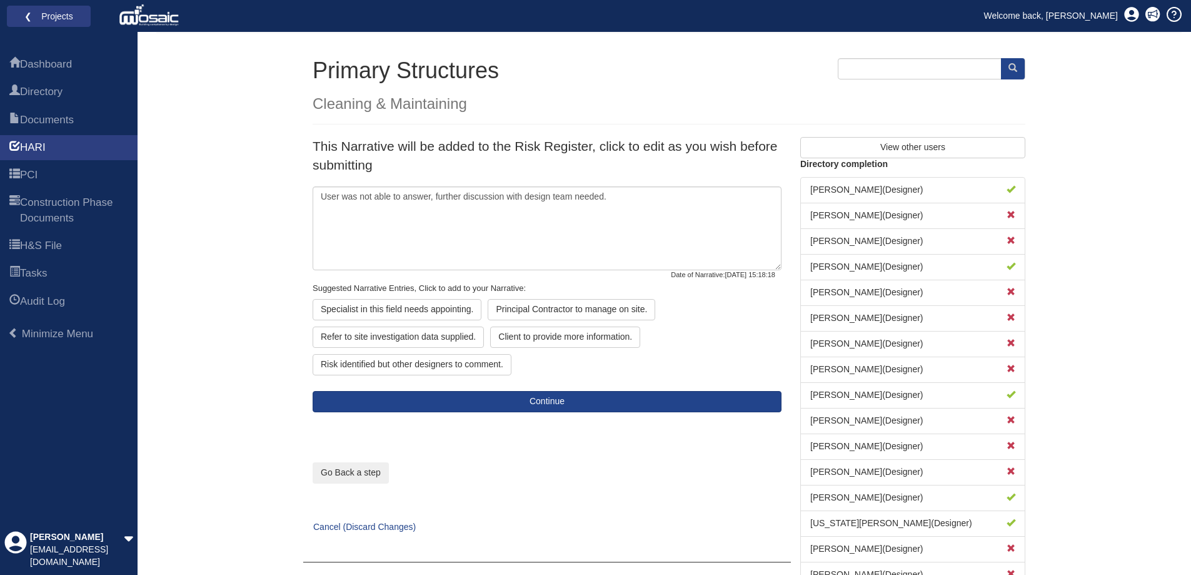
scroll to position [125, 0]
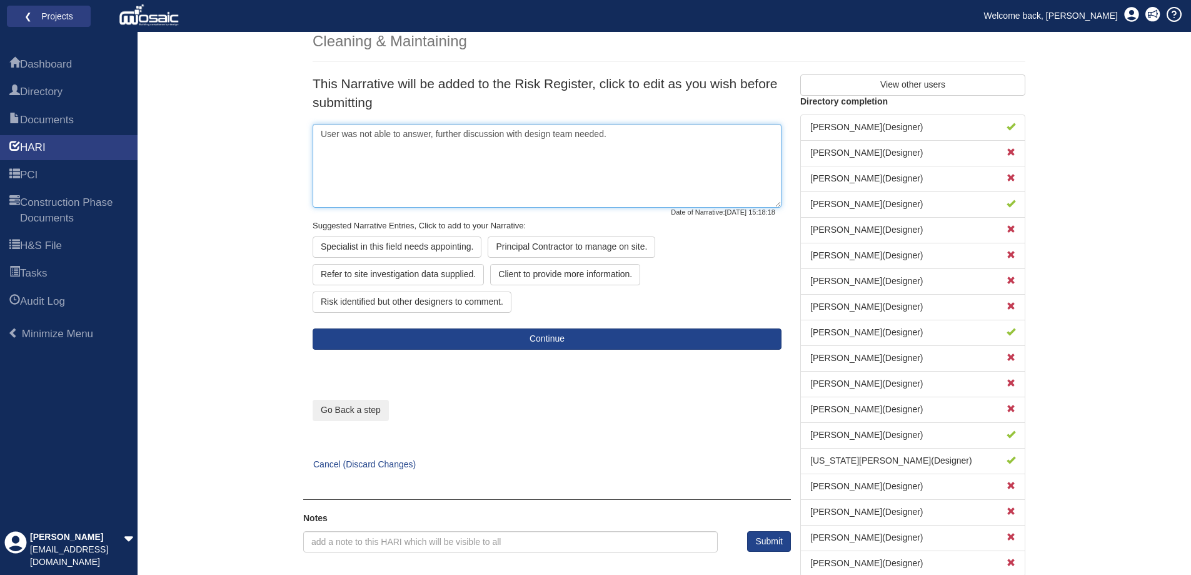
click at [634, 136] on textarea "User was not able to answer, further discussion with design team needed." at bounding box center [547, 166] width 469 height 84
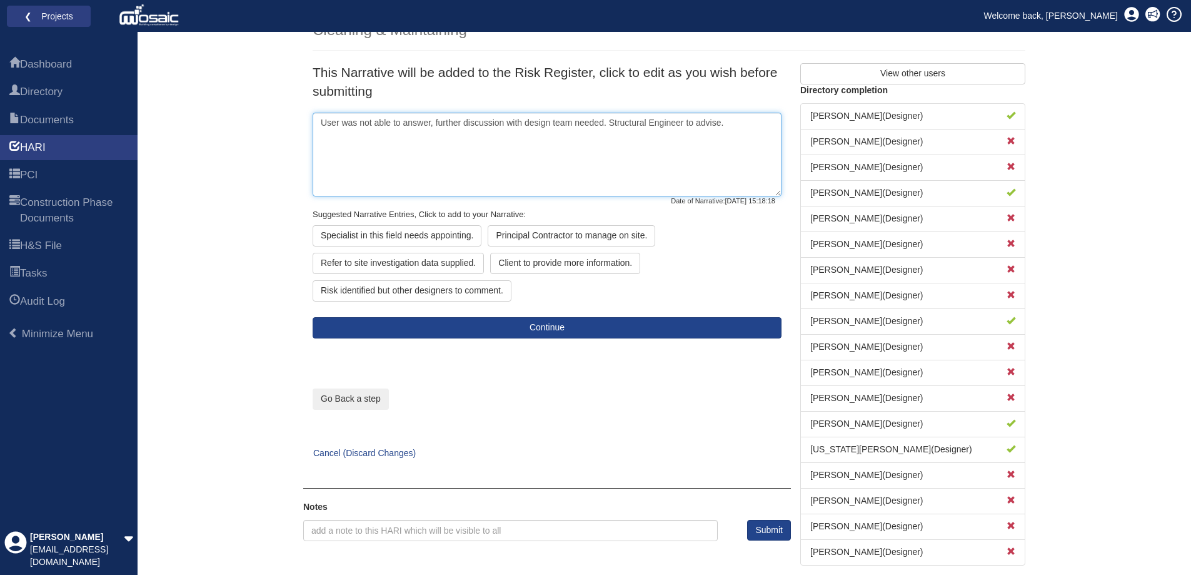
scroll to position [139, 0]
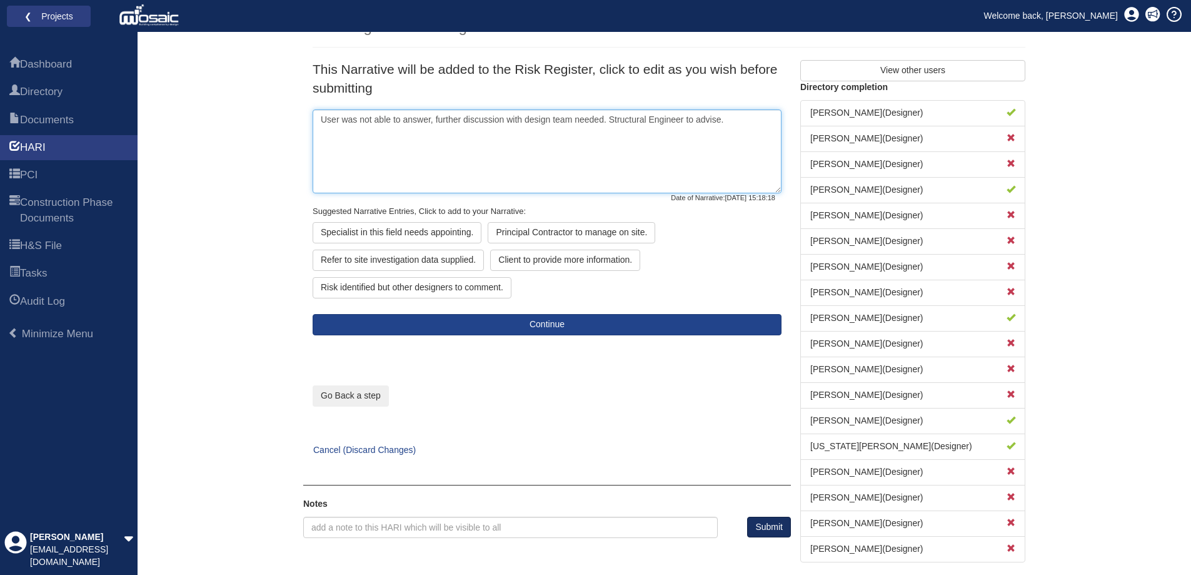
type textarea "User was not able to answer, further discussion with design team needed. Struct…"
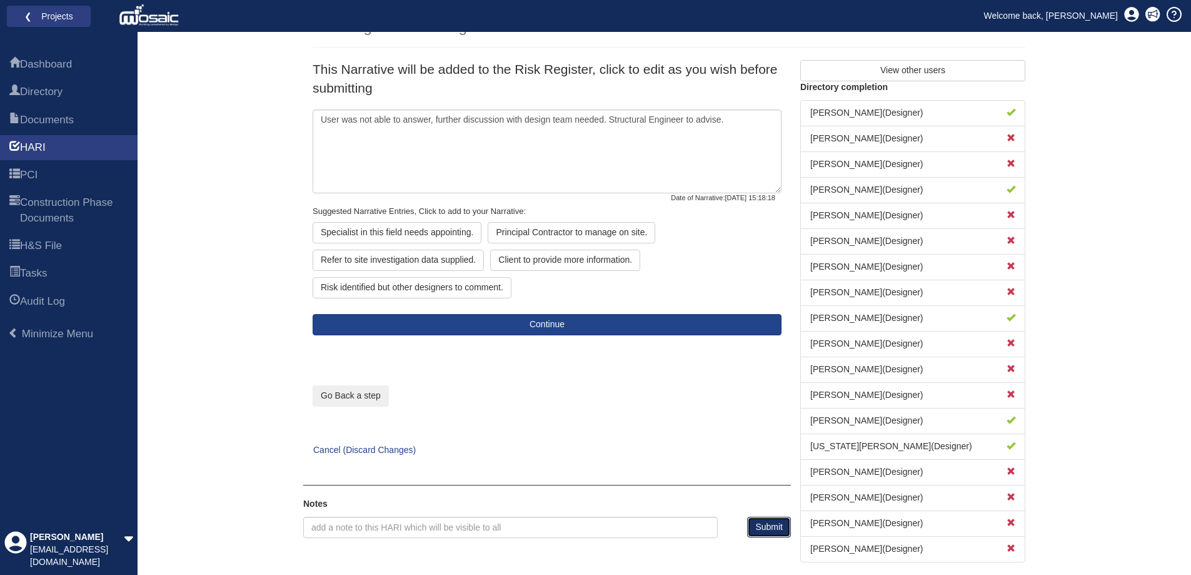
click at [773, 518] on button "Submit" at bounding box center [769, 526] width 44 height 21
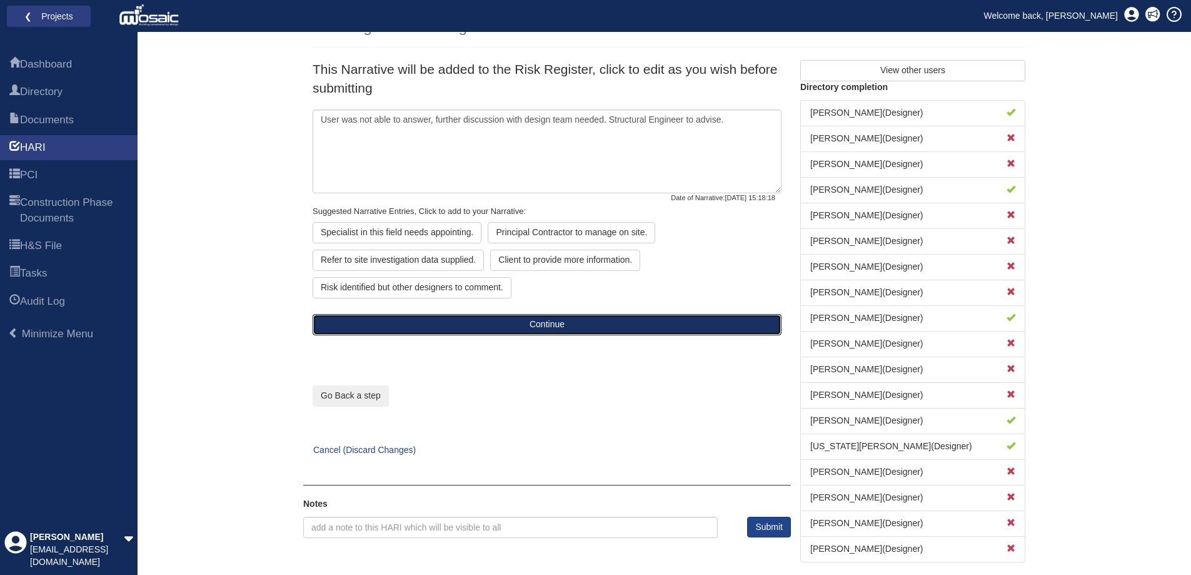
click at [463, 316] on button "Continue" at bounding box center [547, 324] width 469 height 21
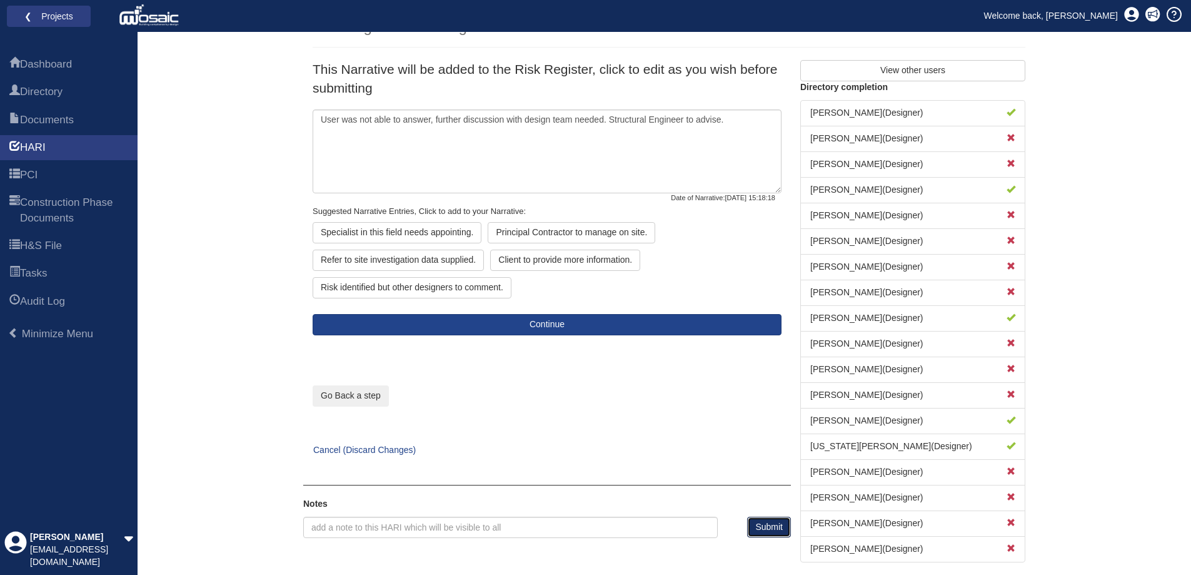
click at [758, 525] on button "Submit" at bounding box center [769, 526] width 44 height 21
click at [759, 526] on button "Submit" at bounding box center [769, 526] width 44 height 21
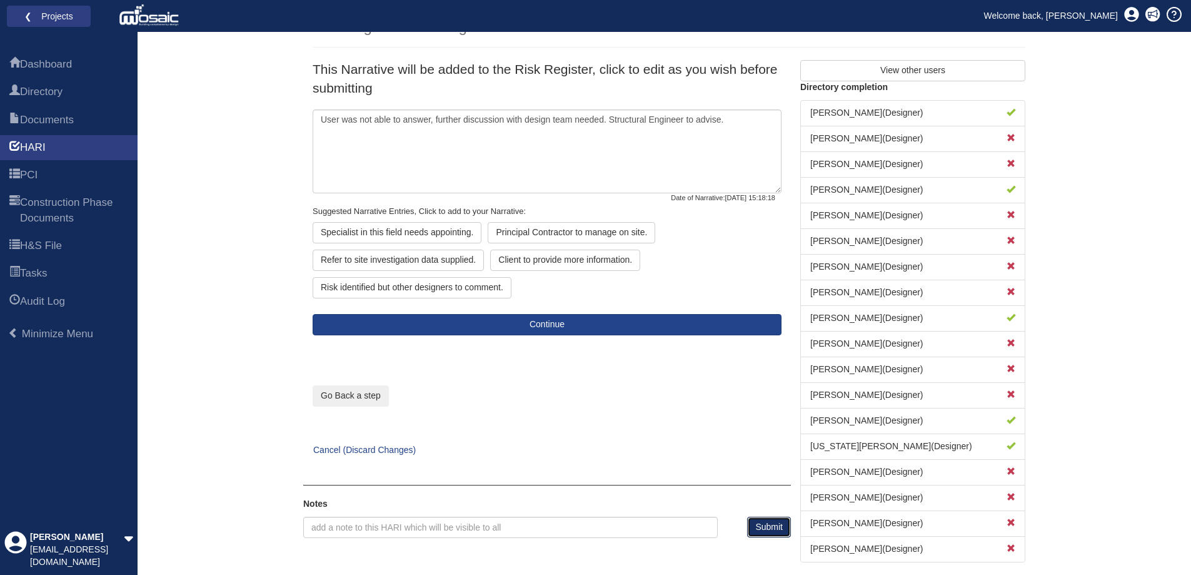
click at [759, 526] on button "Submit" at bounding box center [769, 526] width 44 height 21
click at [373, 450] on link "Cancel (Discard Changes)" at bounding box center [359, 449] width 113 height 10
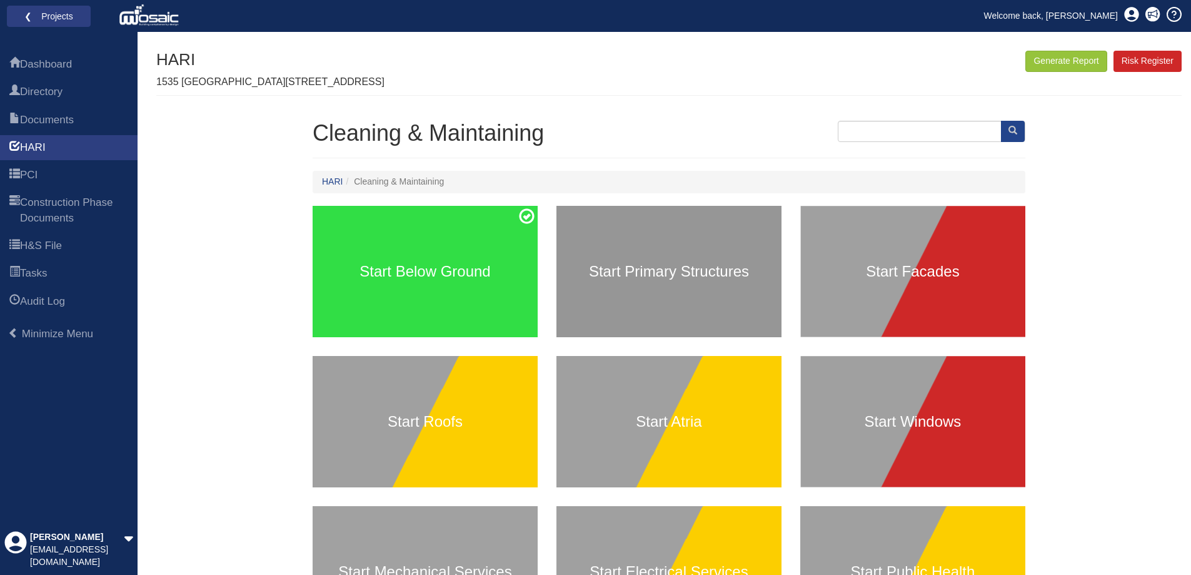
click at [603, 279] on h3 "Start Primary Structures" at bounding box center [668, 271] width 225 height 16
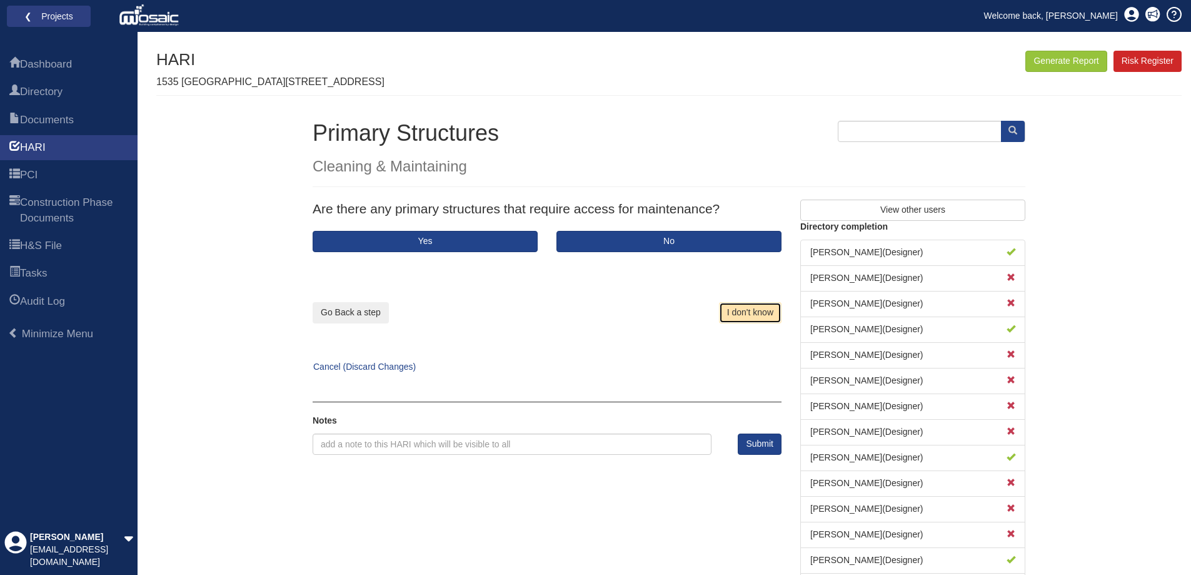
click at [758, 319] on button "I don't know" at bounding box center [750, 312] width 63 height 21
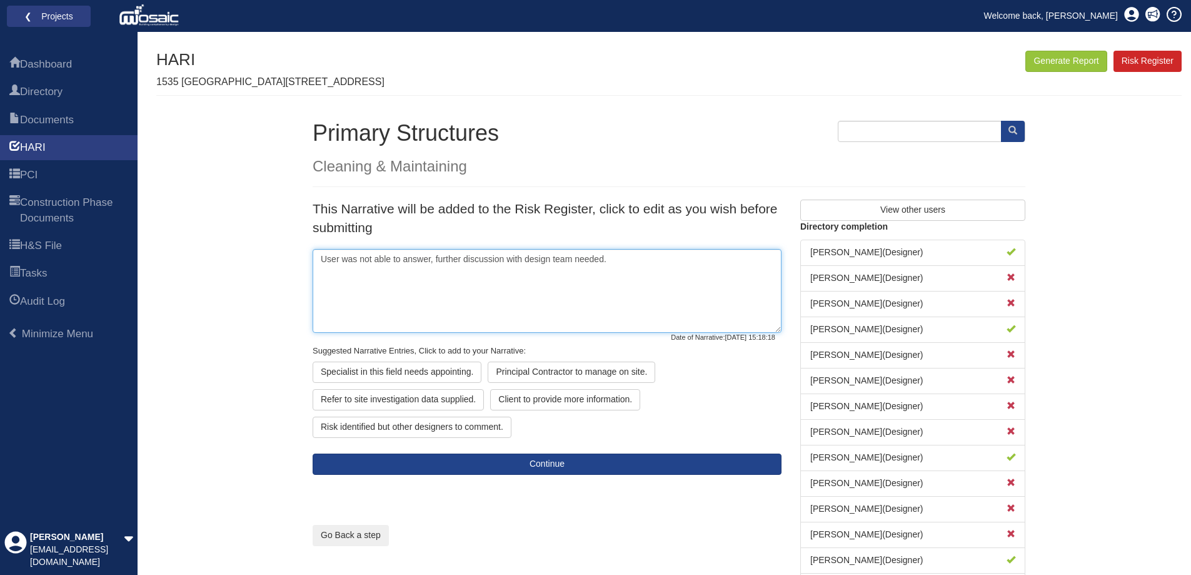
click at [636, 258] on textarea "User was not able to answer, further discussion with design team needed." at bounding box center [547, 291] width 469 height 84
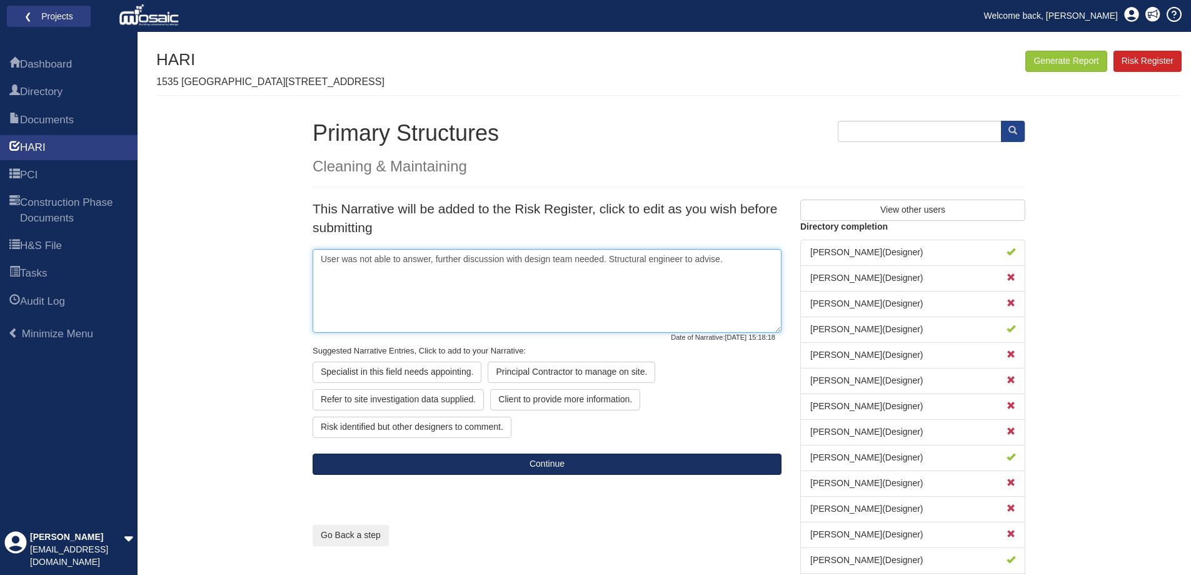
type textarea "User was not able to answer, further discussion with design team needed. Struct…"
click at [504, 463] on button "Continue" at bounding box center [547, 463] width 469 height 21
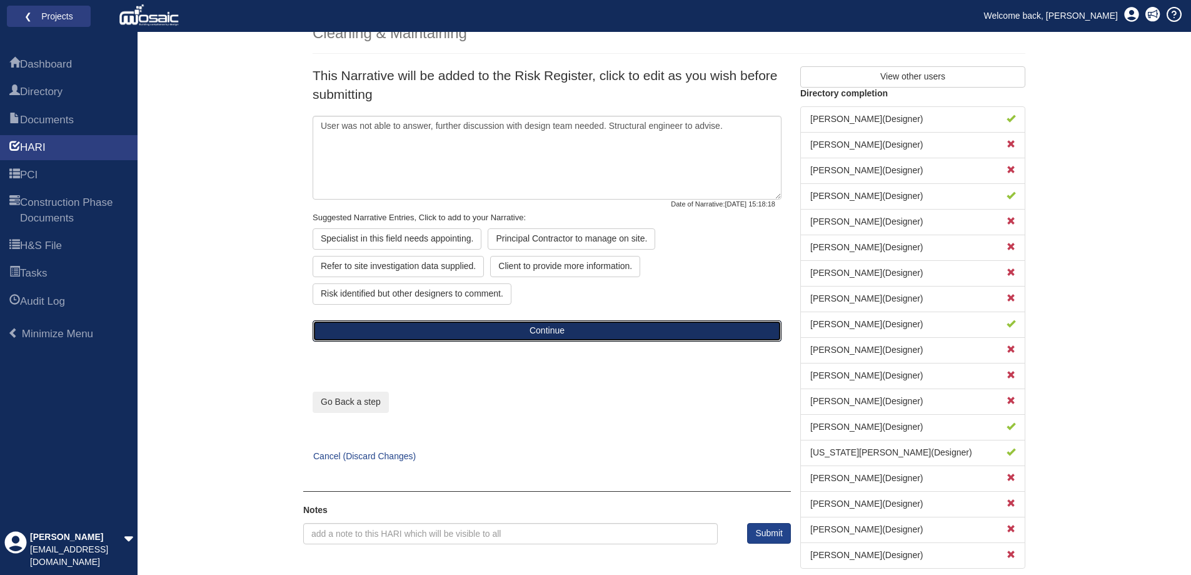
scroll to position [139, 0]
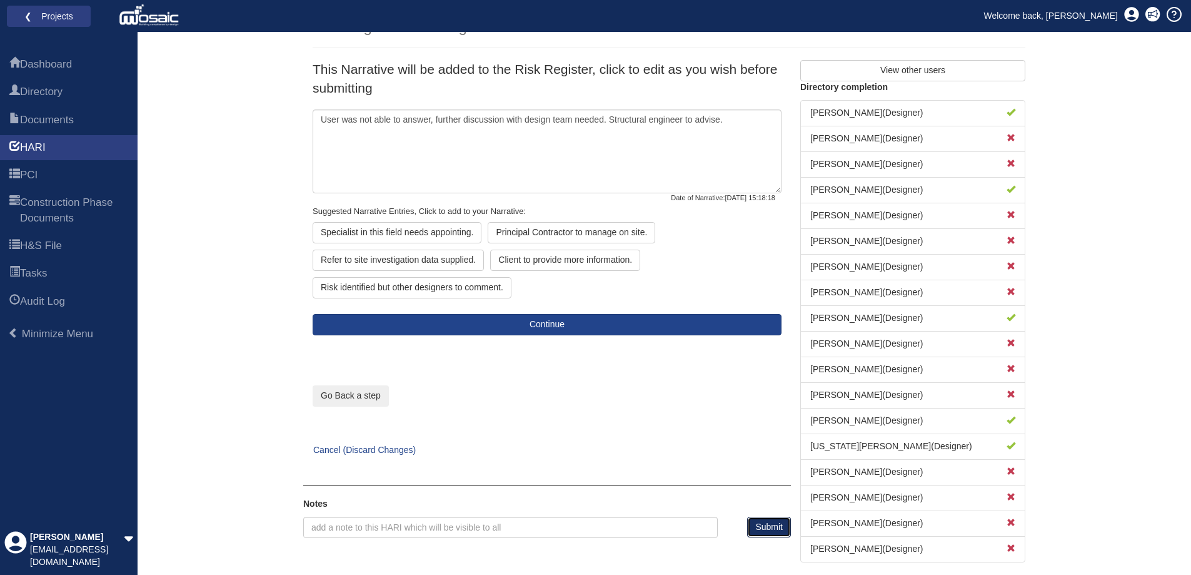
click at [762, 520] on button "Submit" at bounding box center [769, 526] width 44 height 21
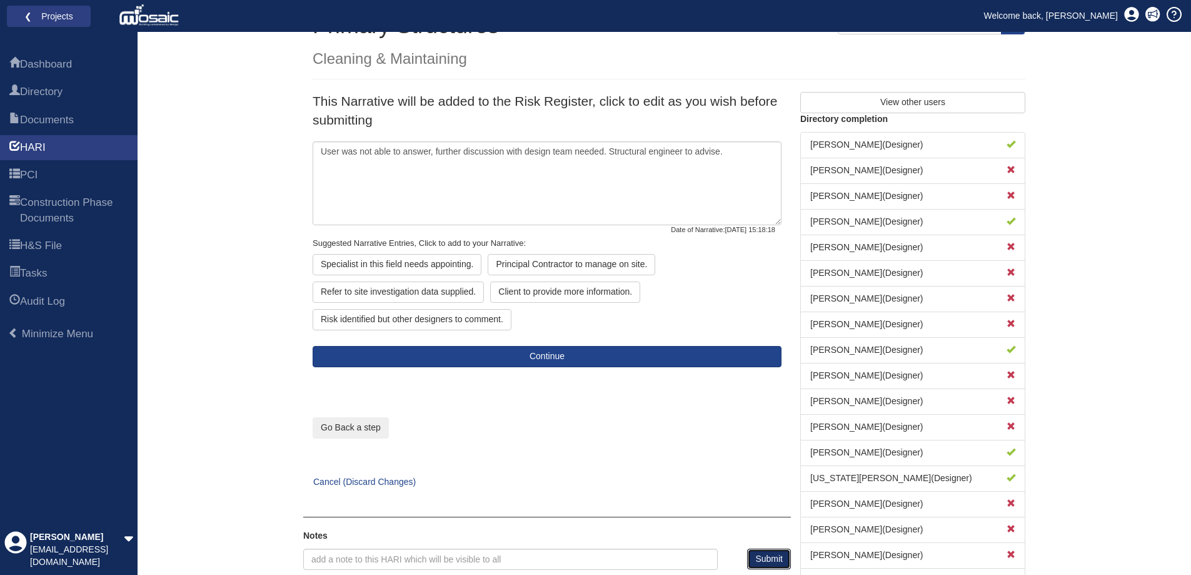
scroll to position [77, 0]
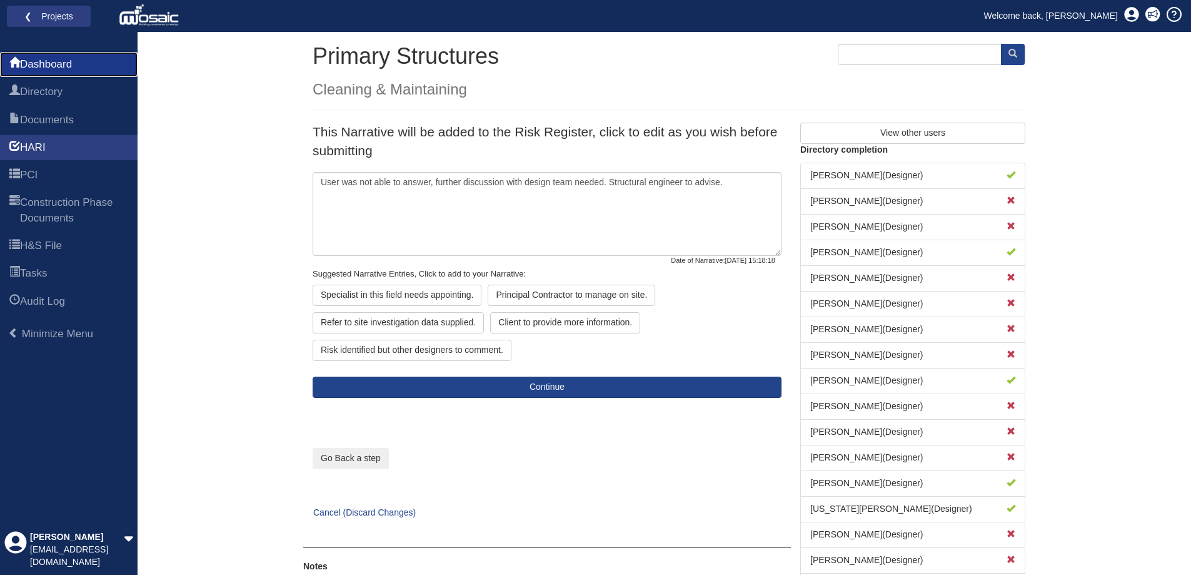
click at [45, 69] on span "Dashboard" at bounding box center [46, 64] width 52 height 15
click at [61, 14] on link "❮ Projects" at bounding box center [49, 16] width 68 height 16
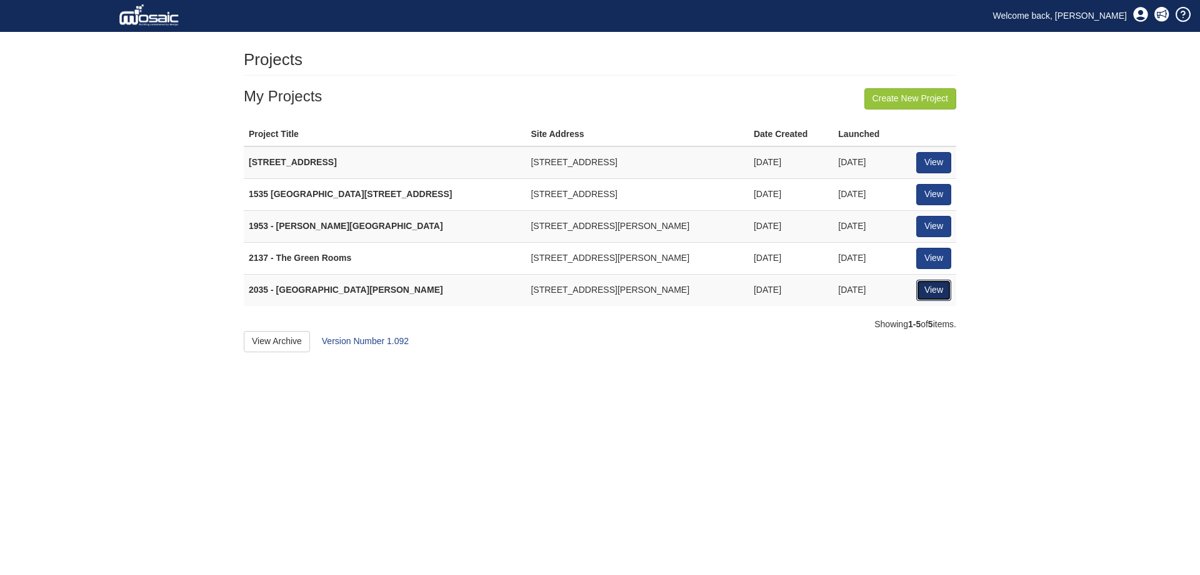
click at [931, 291] on link "View" at bounding box center [933, 289] width 35 height 21
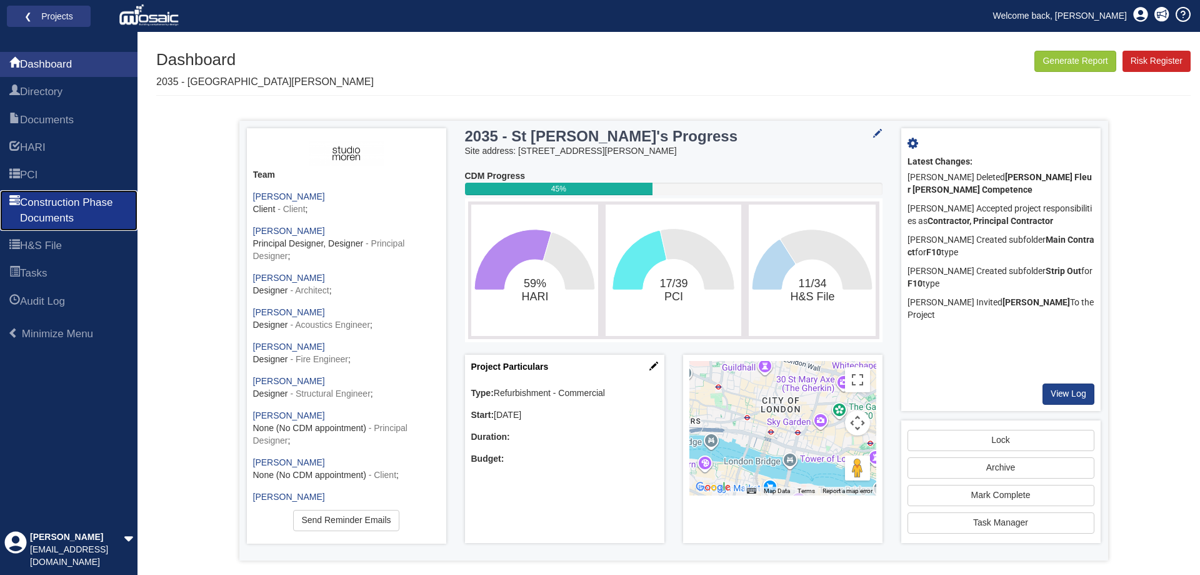
click at [80, 191] on link "Construction Phase Documents" at bounding box center [69, 210] width 138 height 41
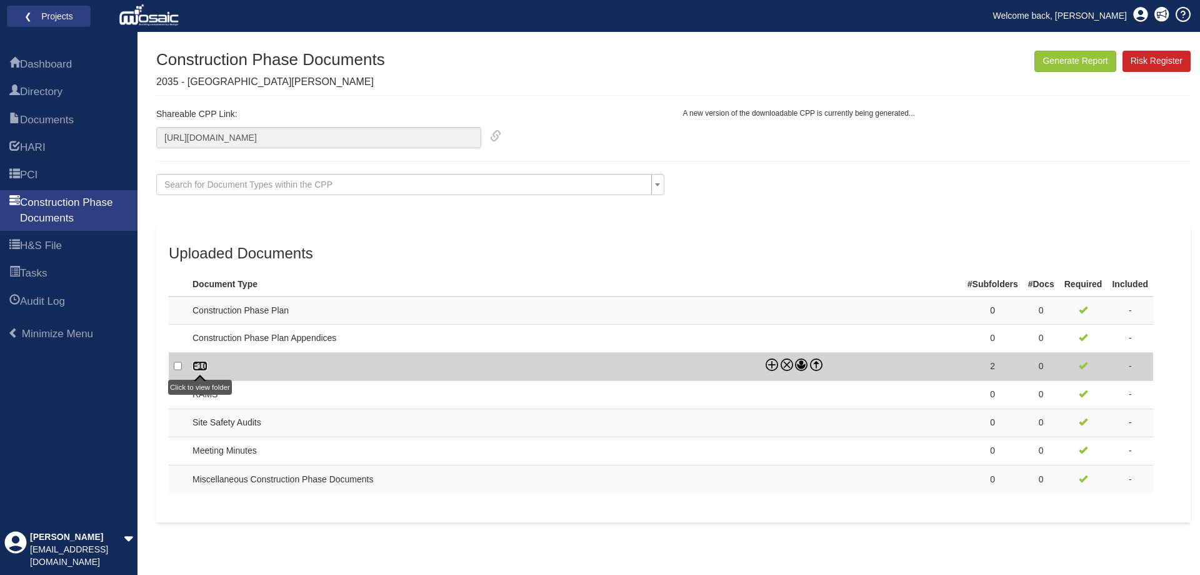
click at [206, 364] on link "F10" at bounding box center [200, 366] width 15 height 10
checkbox input "true"
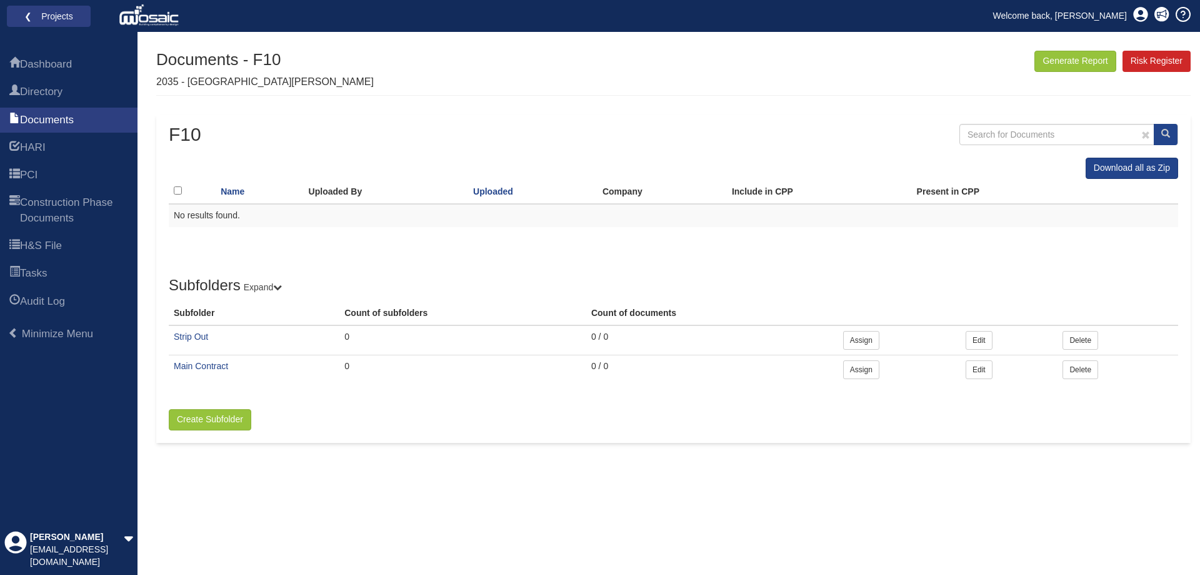
click at [695, 556] on div "Generate Report Show All HARI Select "Yes" for All Eliminated included or "No" …" at bounding box center [673, 313] width 1035 height 524
